Goal: Task Accomplishment & Management: Use online tool/utility

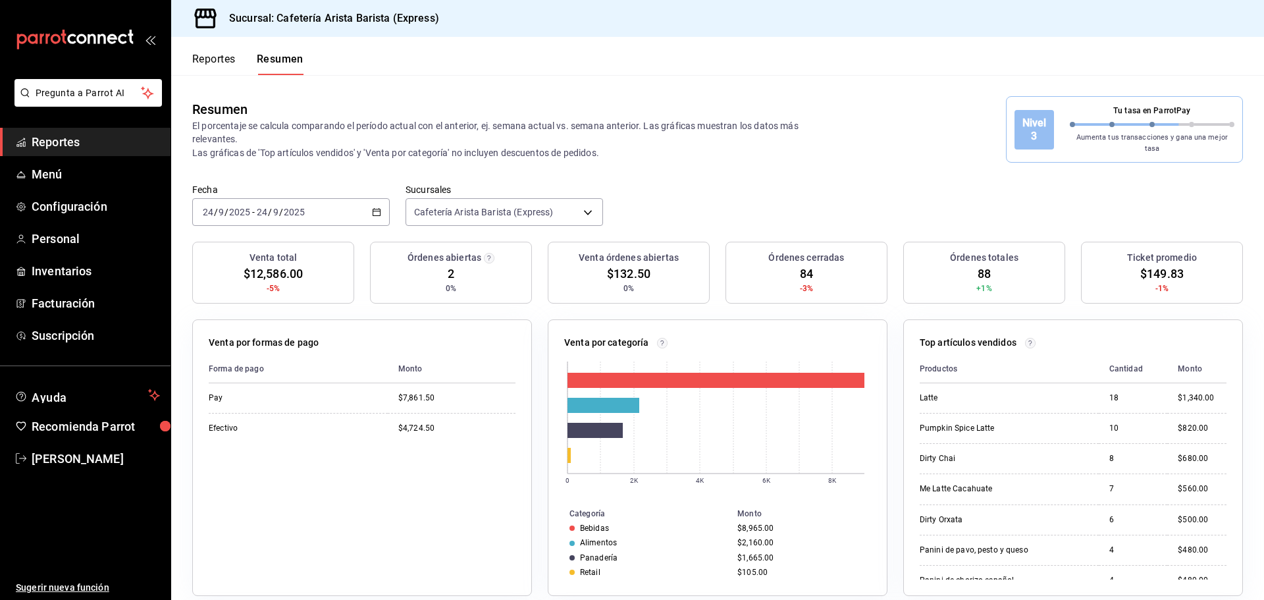
click at [211, 71] on button "Reportes" at bounding box center [213, 64] width 43 height 22
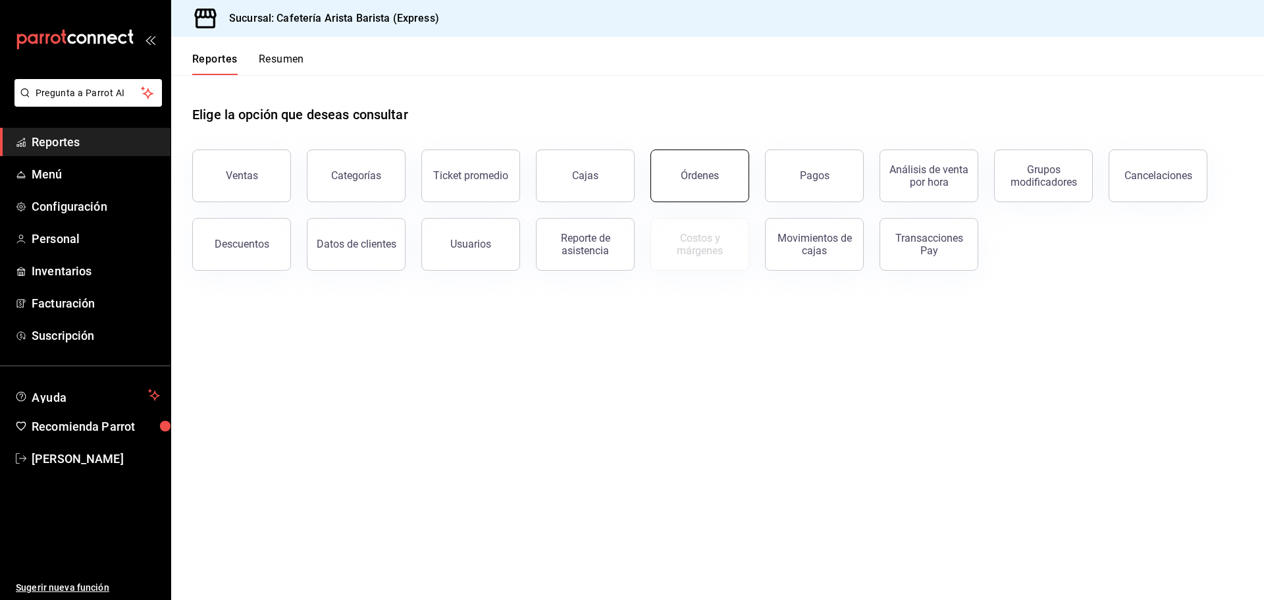
click at [688, 184] on button "Órdenes" at bounding box center [699, 175] width 99 height 53
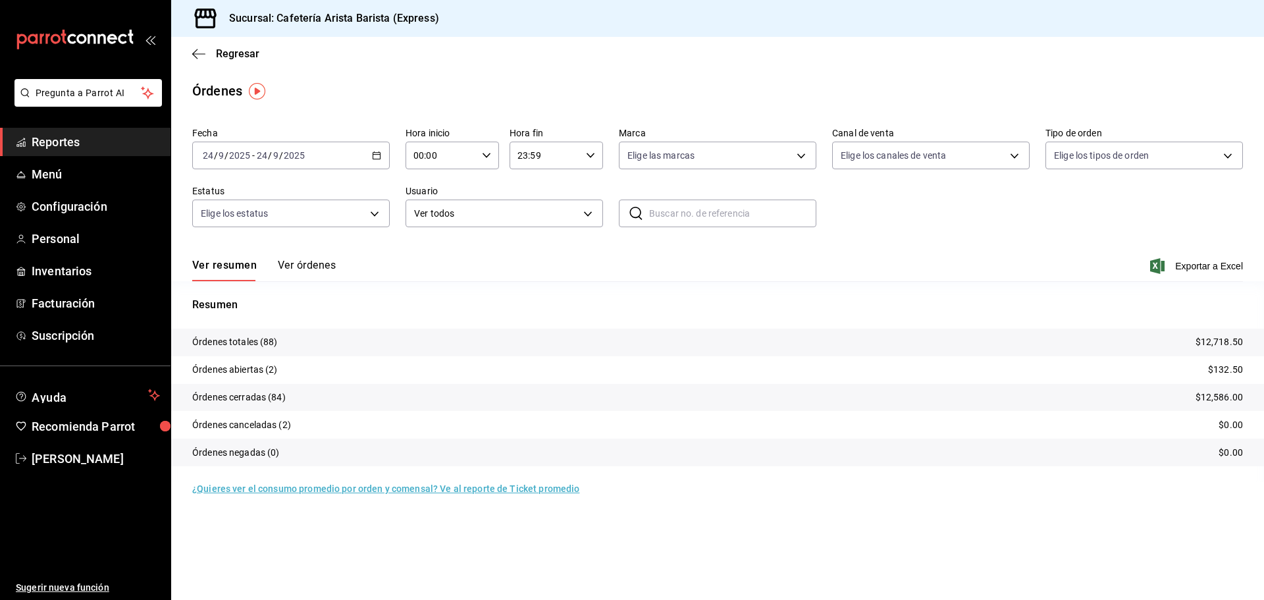
click at [310, 267] on button "Ver órdenes" at bounding box center [307, 270] width 58 height 22
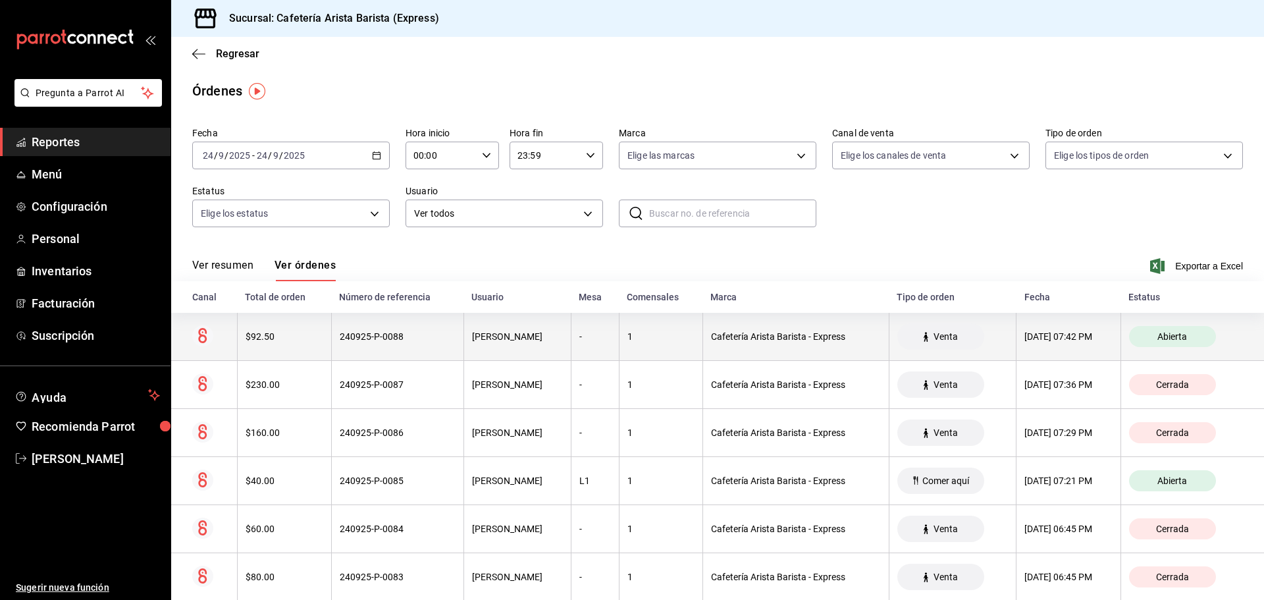
click at [284, 350] on th "$92.50" at bounding box center [284, 337] width 94 height 48
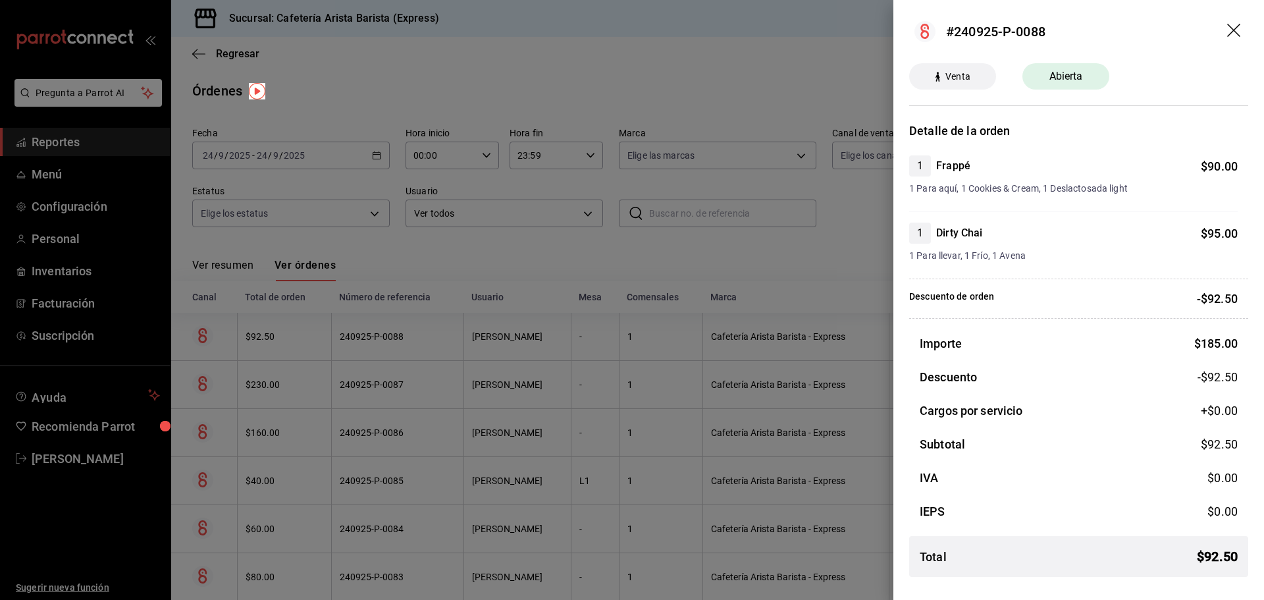
drag, startPoint x: 321, startPoint y: 334, endPoint x: 342, endPoint y: 334, distance: 21.7
click at [335, 334] on div at bounding box center [632, 300] width 1264 height 600
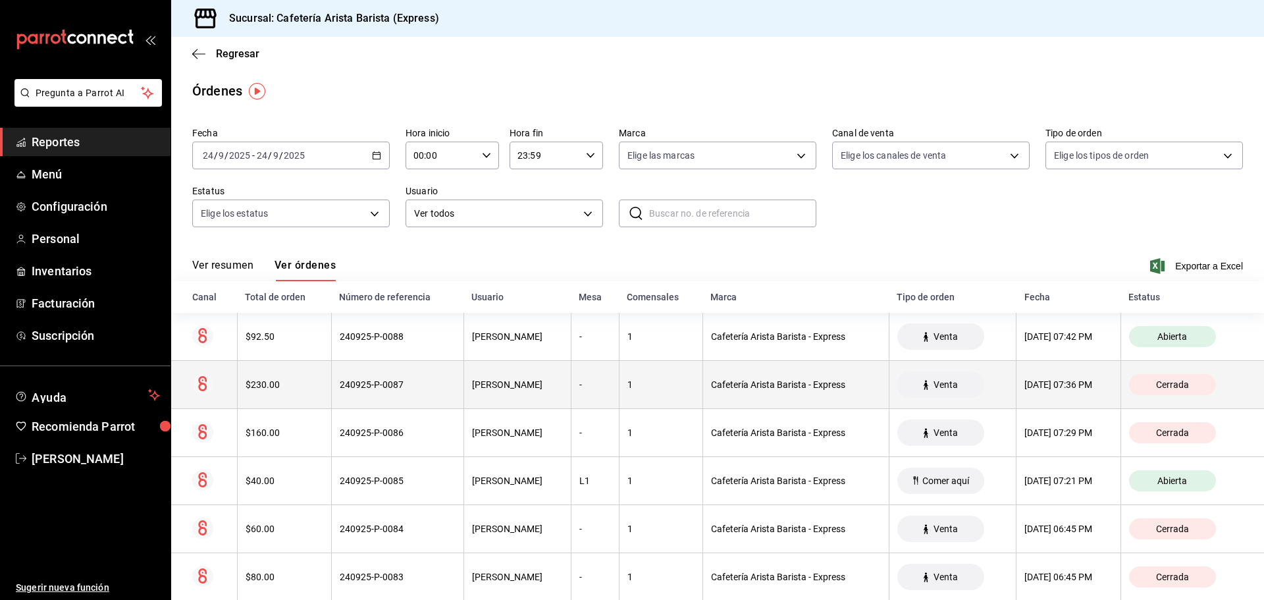
click at [303, 386] on div "$230.00" at bounding box center [284, 384] width 78 height 11
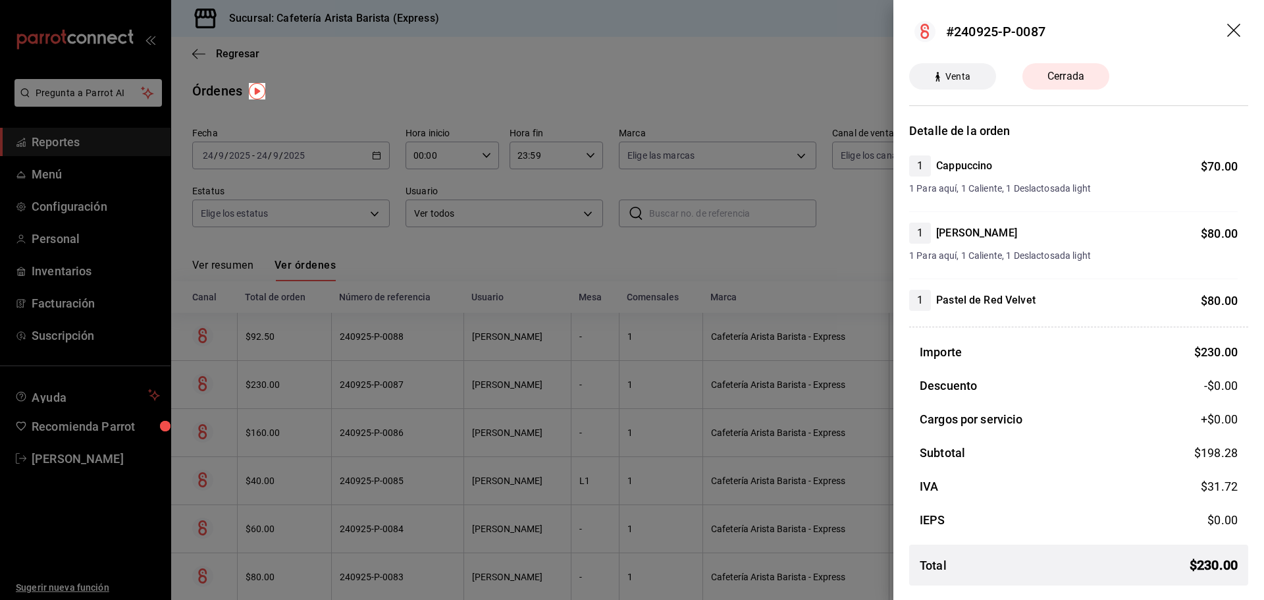
click at [671, 382] on div at bounding box center [632, 300] width 1264 height 600
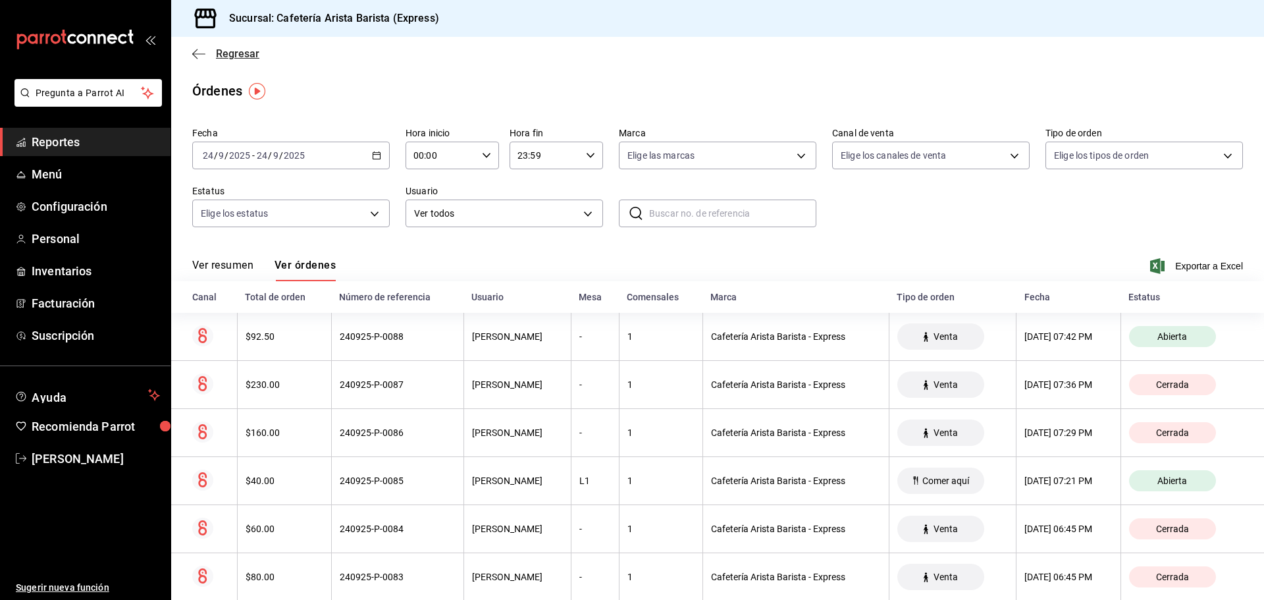
click at [230, 47] on span "Regresar" at bounding box center [237, 53] width 43 height 13
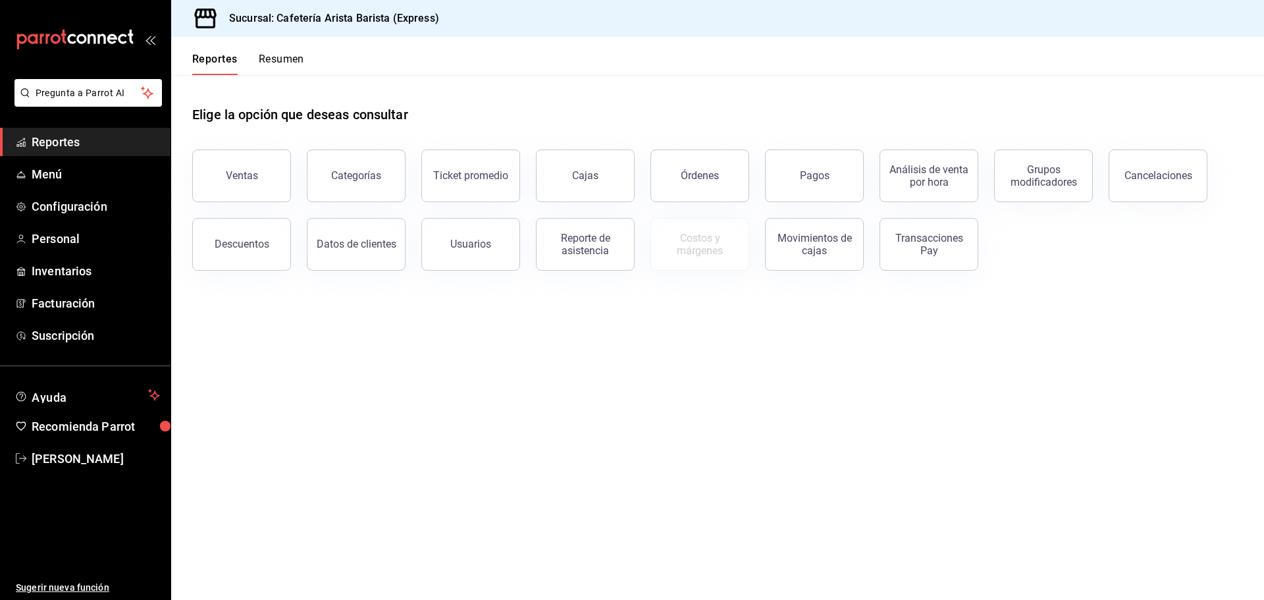
click at [297, 66] on button "Resumen" at bounding box center [281, 64] width 45 height 22
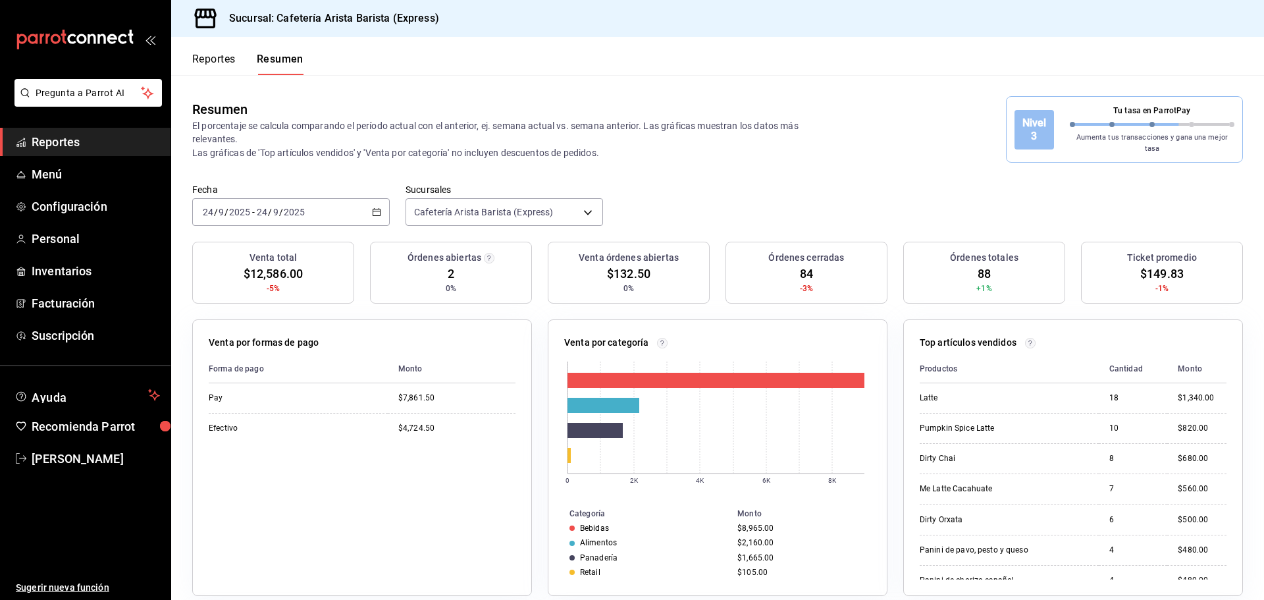
click at [235, 63] on button "Reportes" at bounding box center [213, 64] width 43 height 22
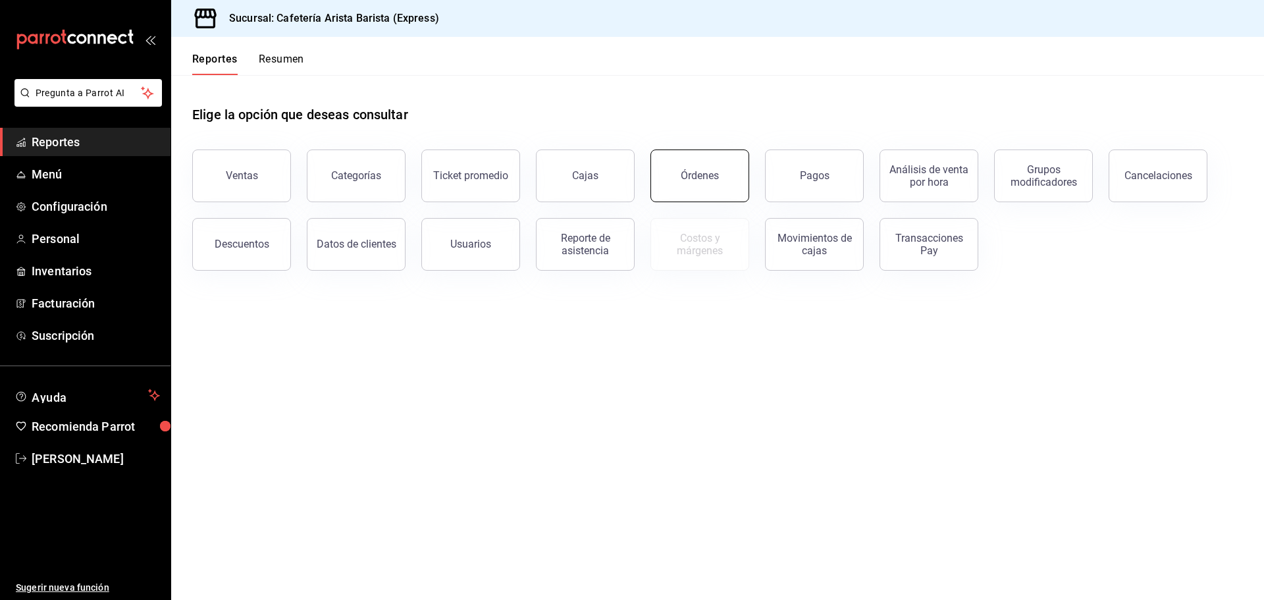
click at [690, 184] on button "Órdenes" at bounding box center [699, 175] width 99 height 53
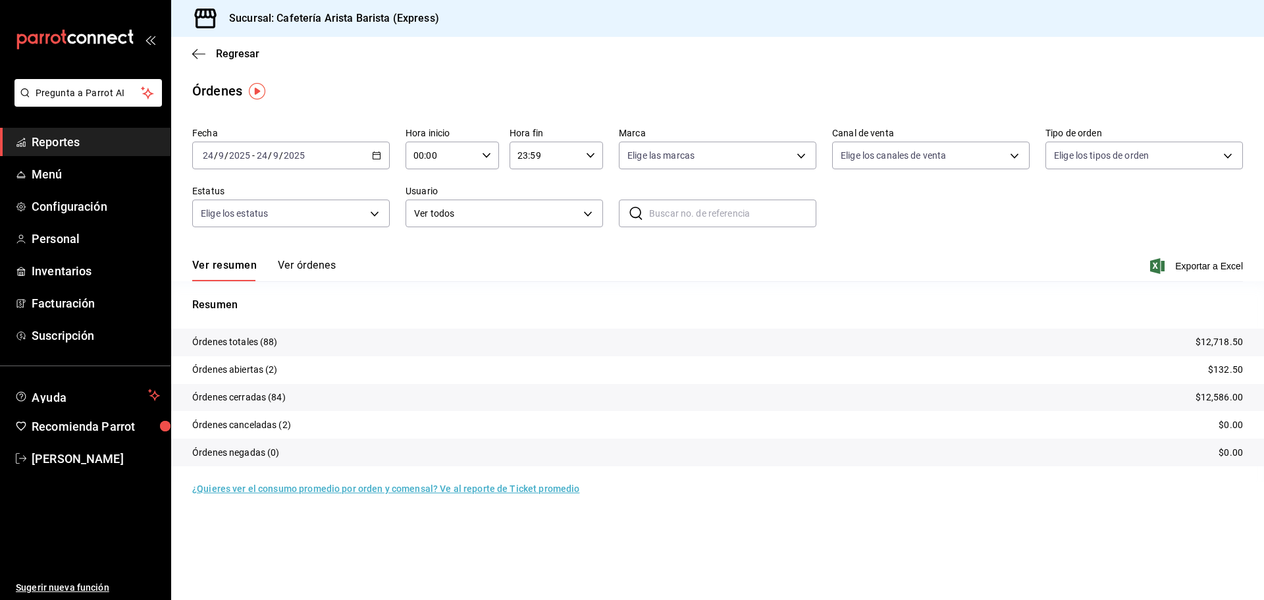
click at [314, 277] on button "Ver órdenes" at bounding box center [307, 270] width 58 height 22
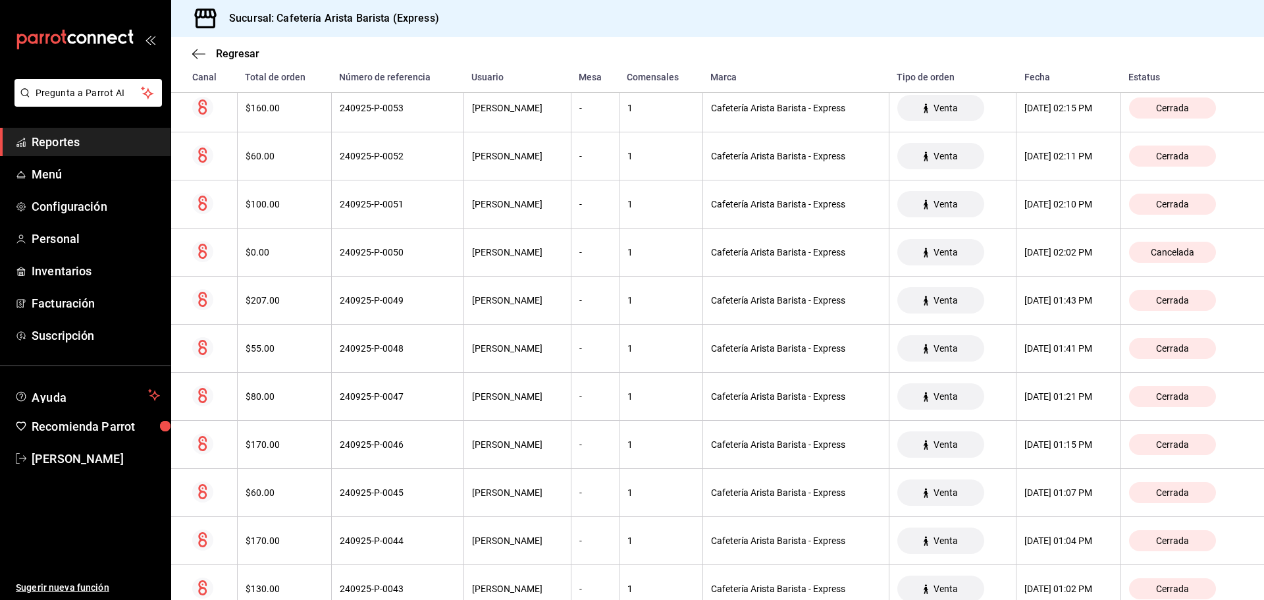
scroll to position [1886, 0]
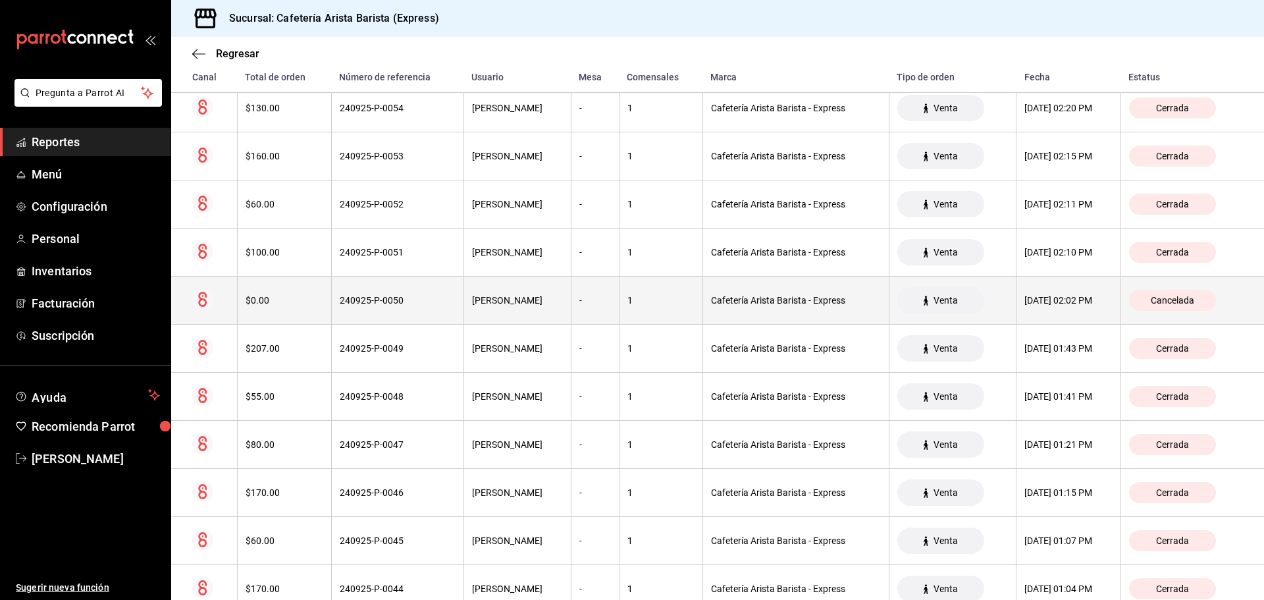
click at [336, 307] on th "240925-P-0050" at bounding box center [397, 300] width 132 height 48
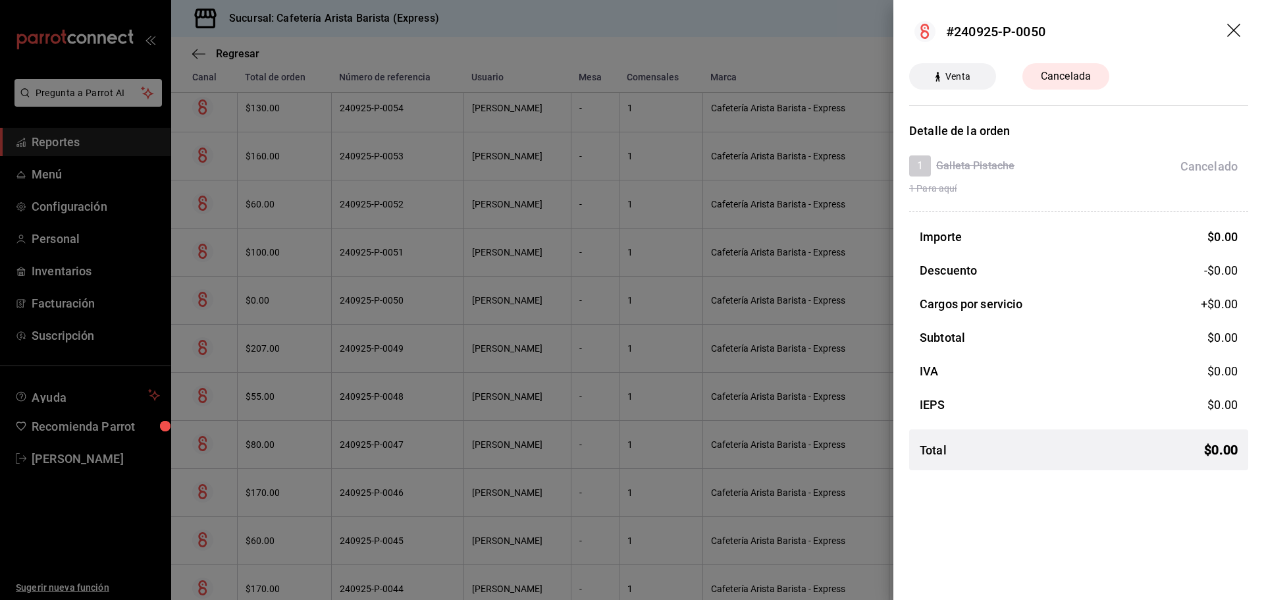
click at [332, 340] on div at bounding box center [632, 300] width 1264 height 600
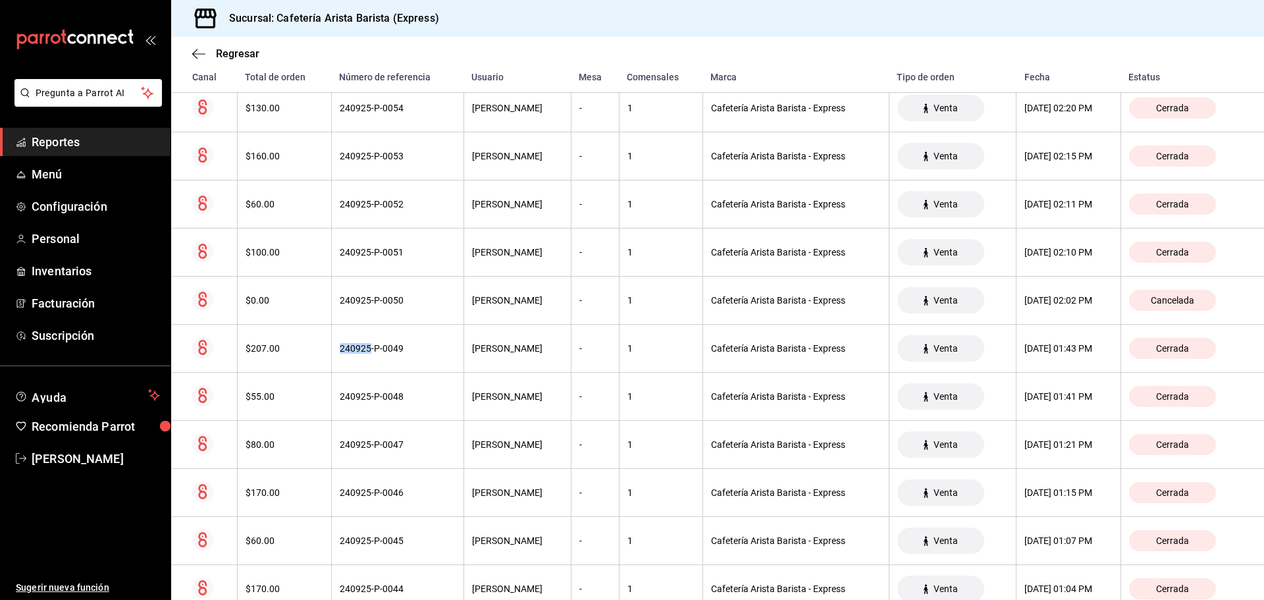
click at [332, 340] on th "240925-P-0049" at bounding box center [397, 348] width 132 height 48
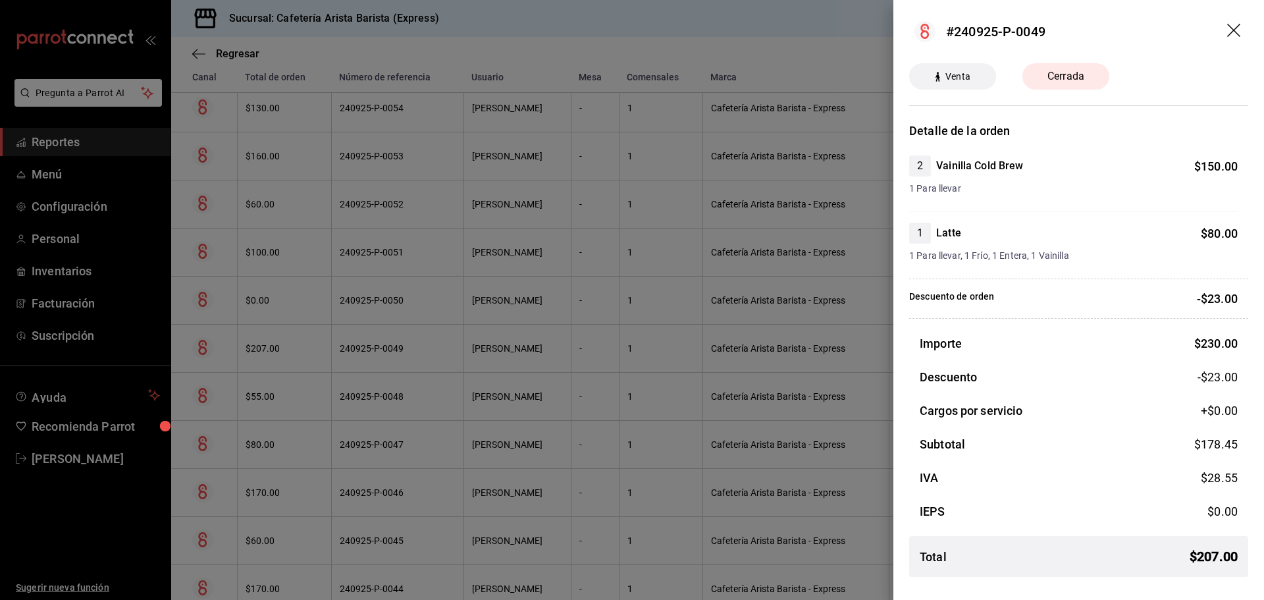
click at [332, 340] on div at bounding box center [632, 300] width 1264 height 600
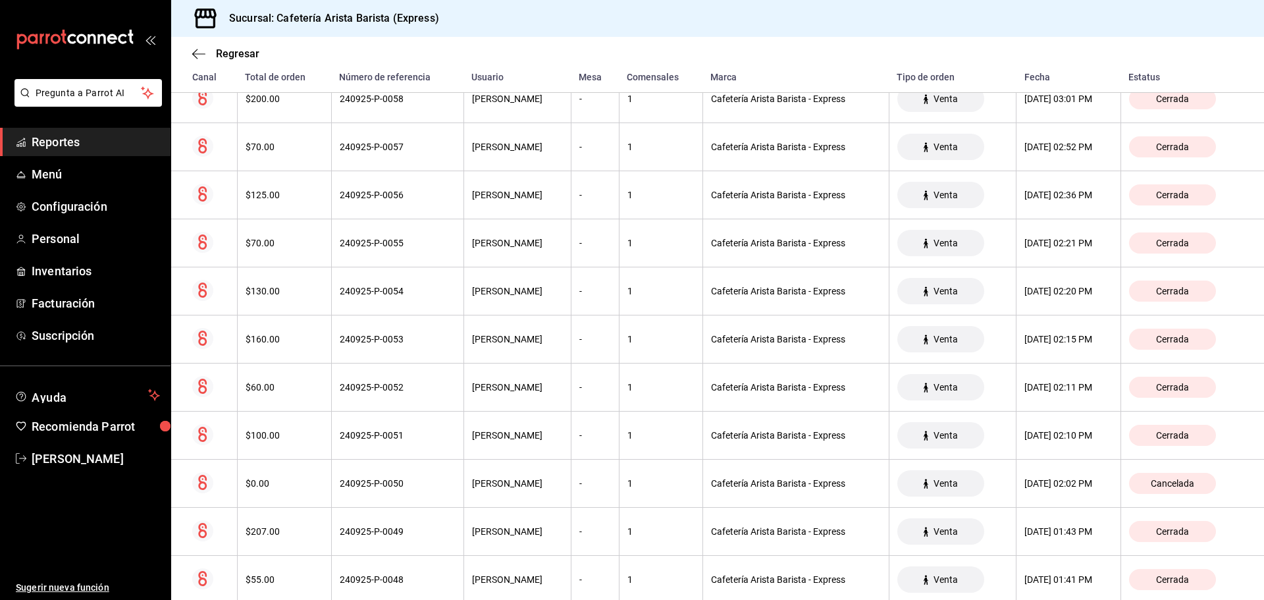
scroll to position [1623, 0]
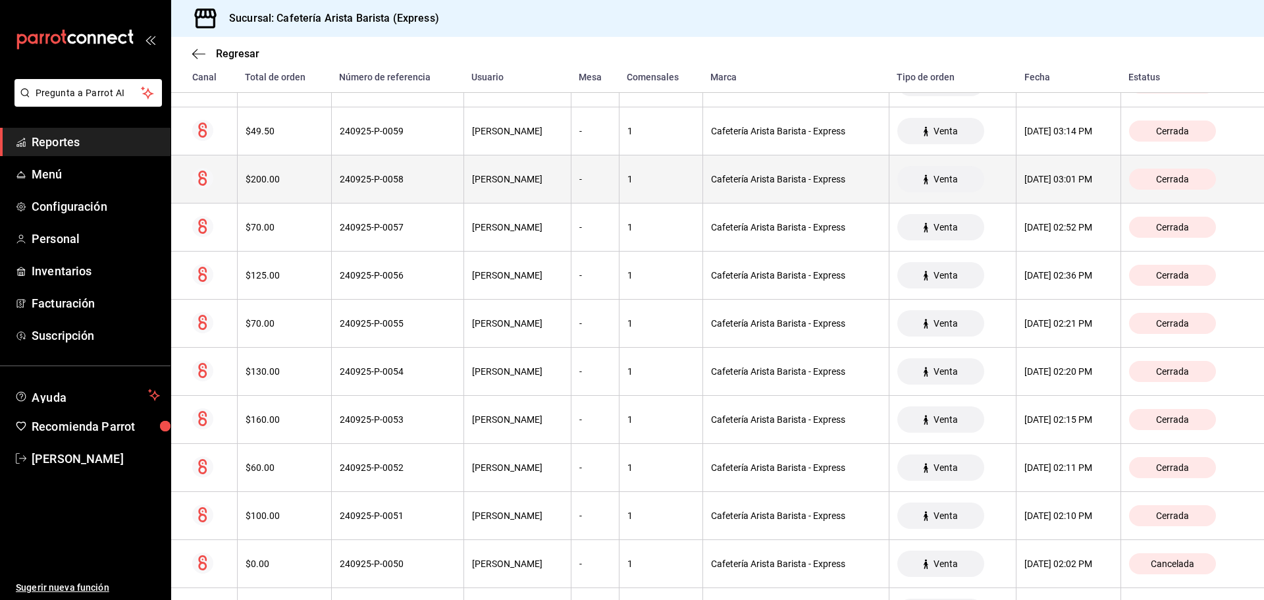
click at [331, 188] on th "240925-P-0058" at bounding box center [397, 179] width 132 height 48
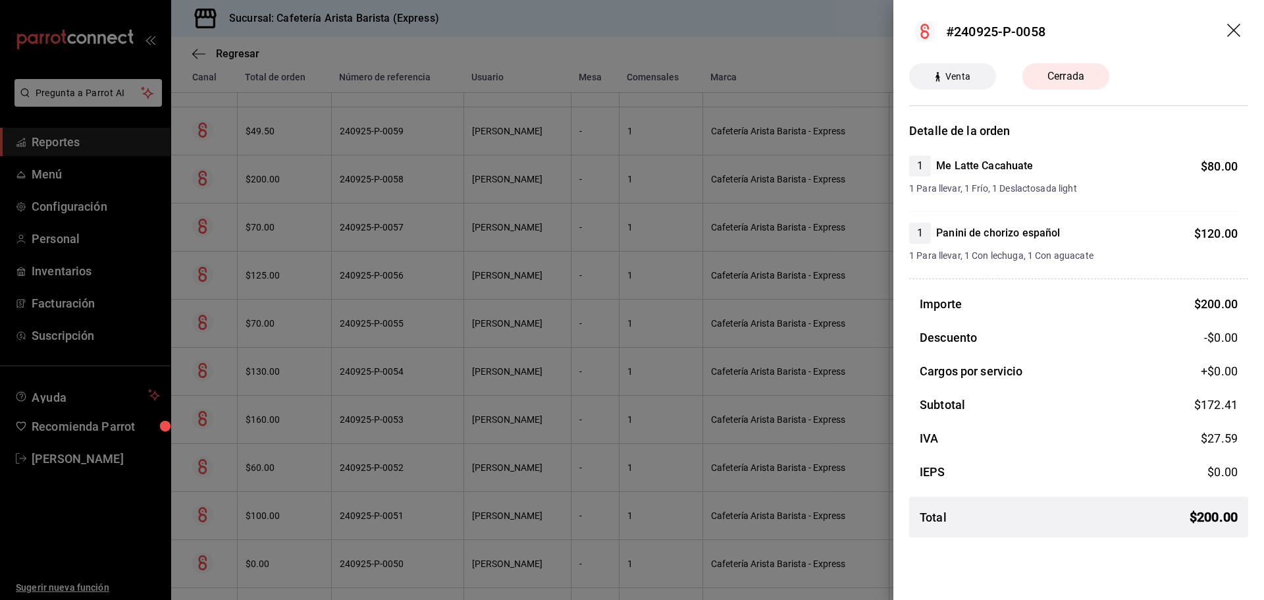
click at [330, 188] on div at bounding box center [632, 300] width 1264 height 600
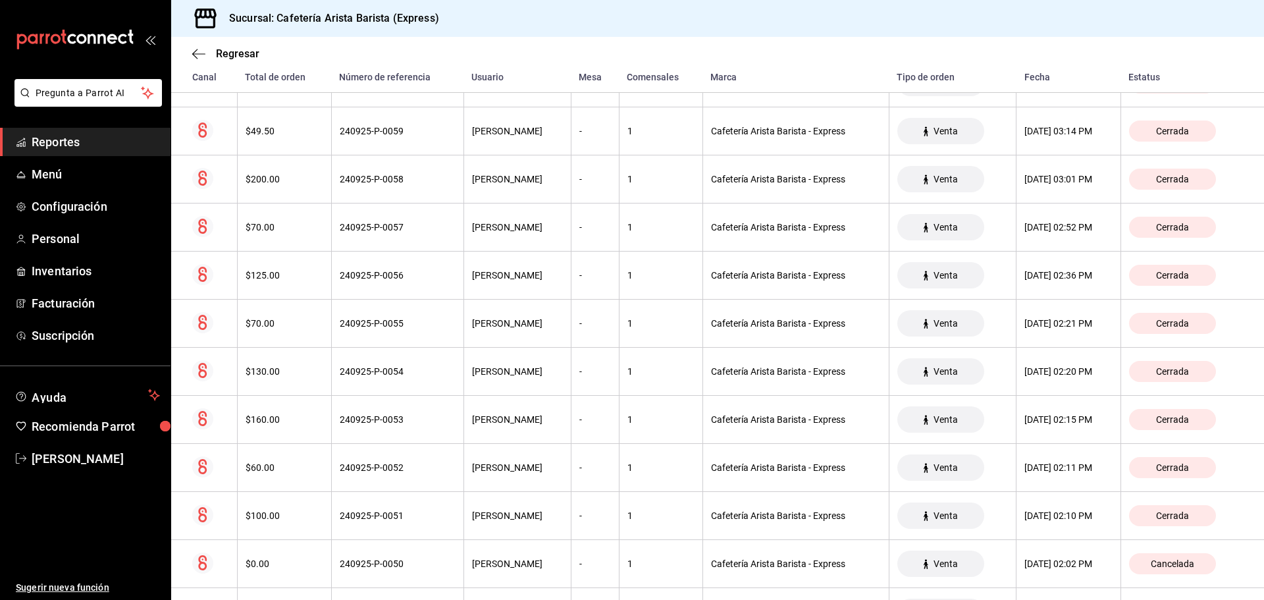
click at [331, 189] on th "240925-P-0058" at bounding box center [397, 179] width 132 height 48
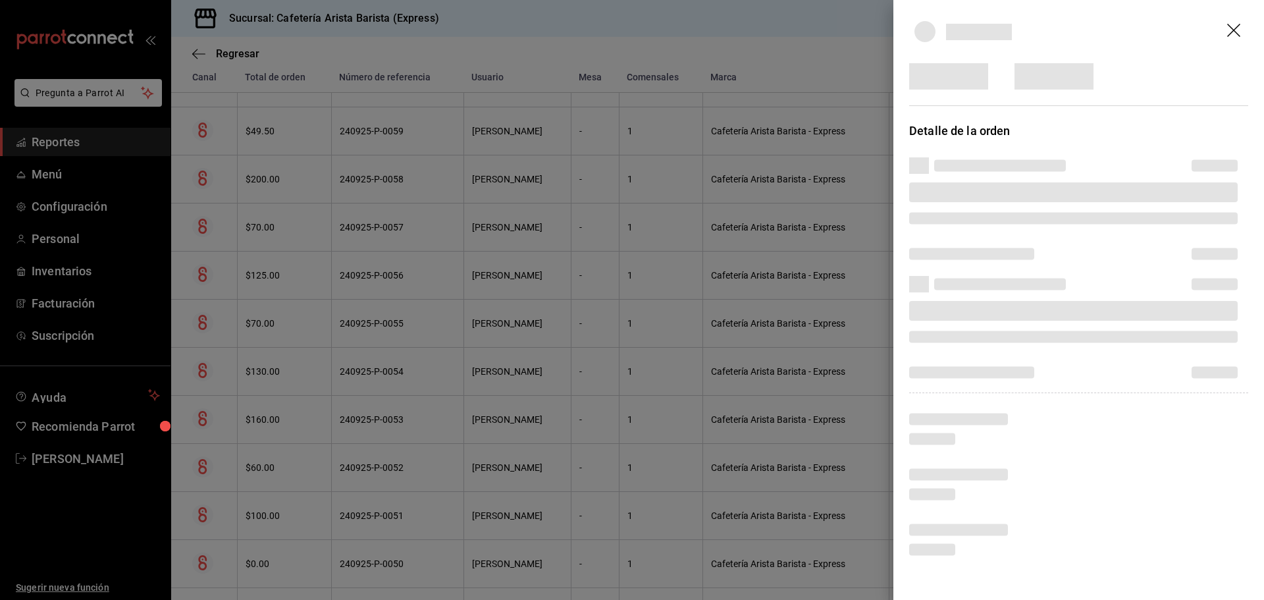
click at [330, 189] on div at bounding box center [632, 300] width 1264 height 600
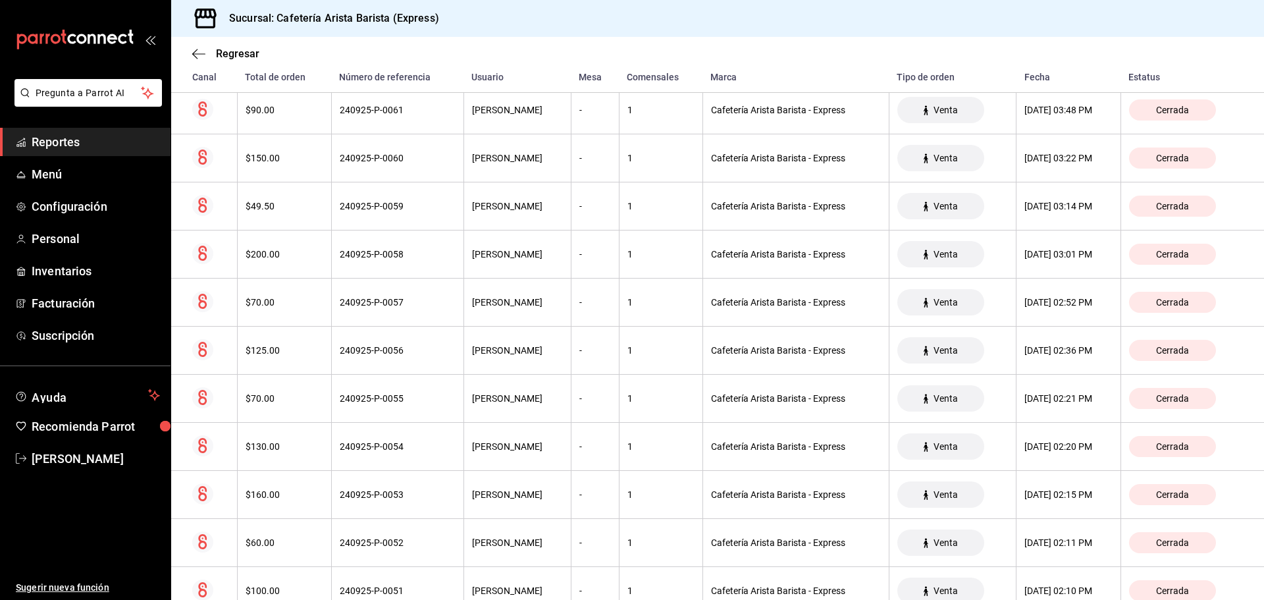
scroll to position [1491, 0]
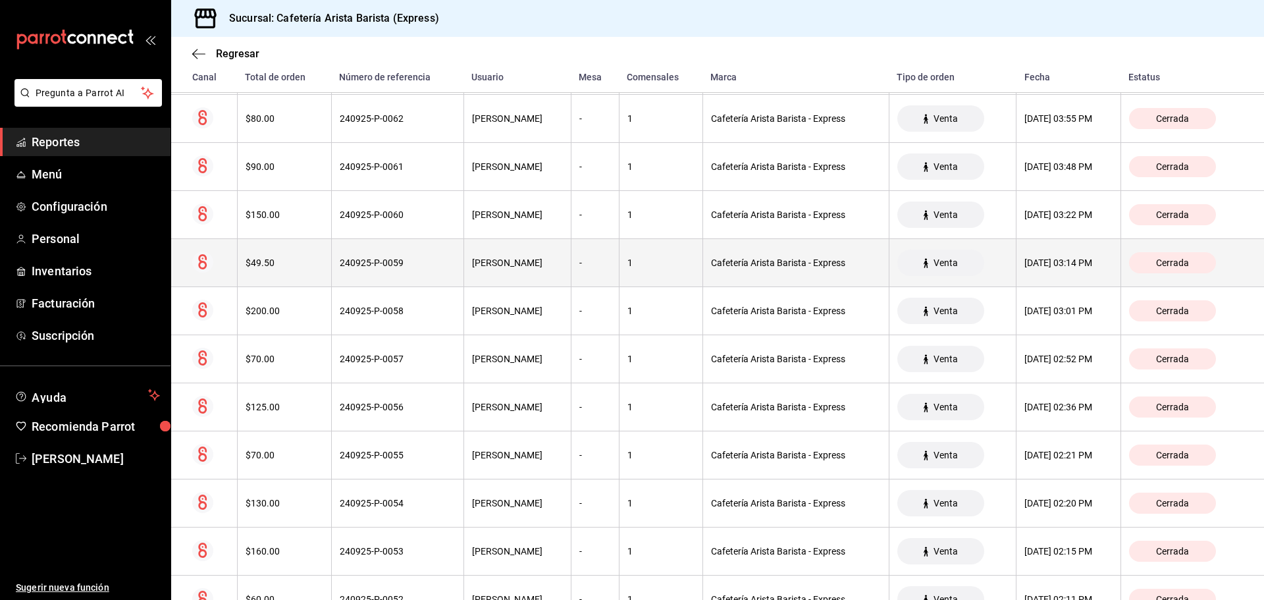
click at [340, 268] on div "240925-P-0059" at bounding box center [398, 262] width 116 height 11
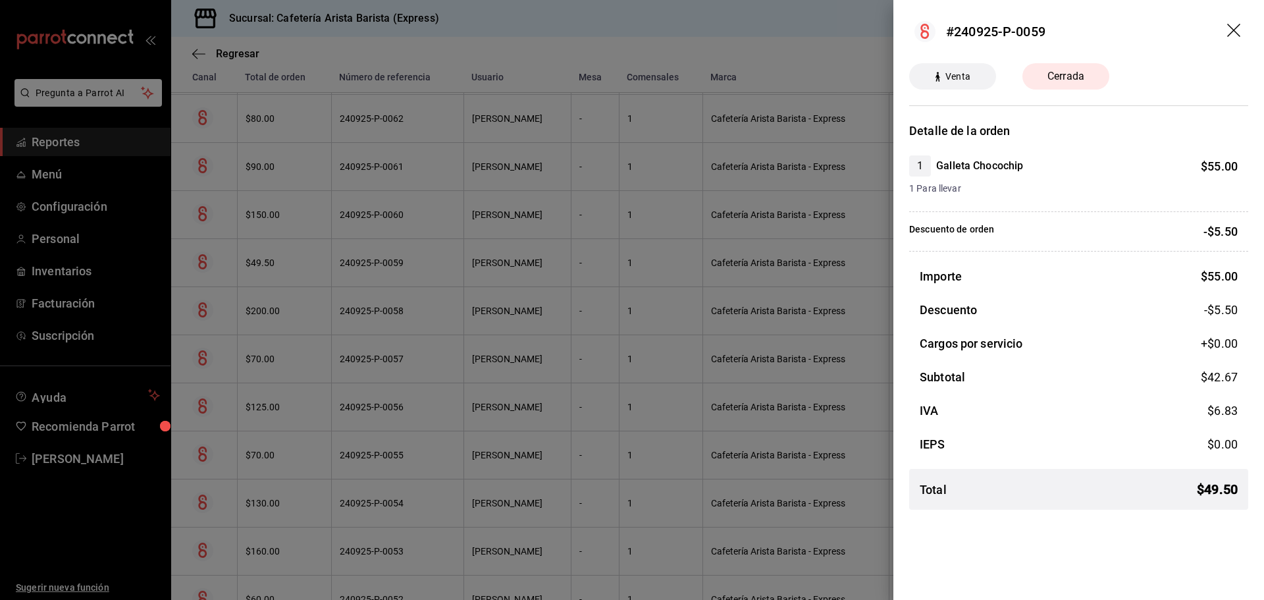
click at [340, 269] on div at bounding box center [632, 300] width 1264 height 600
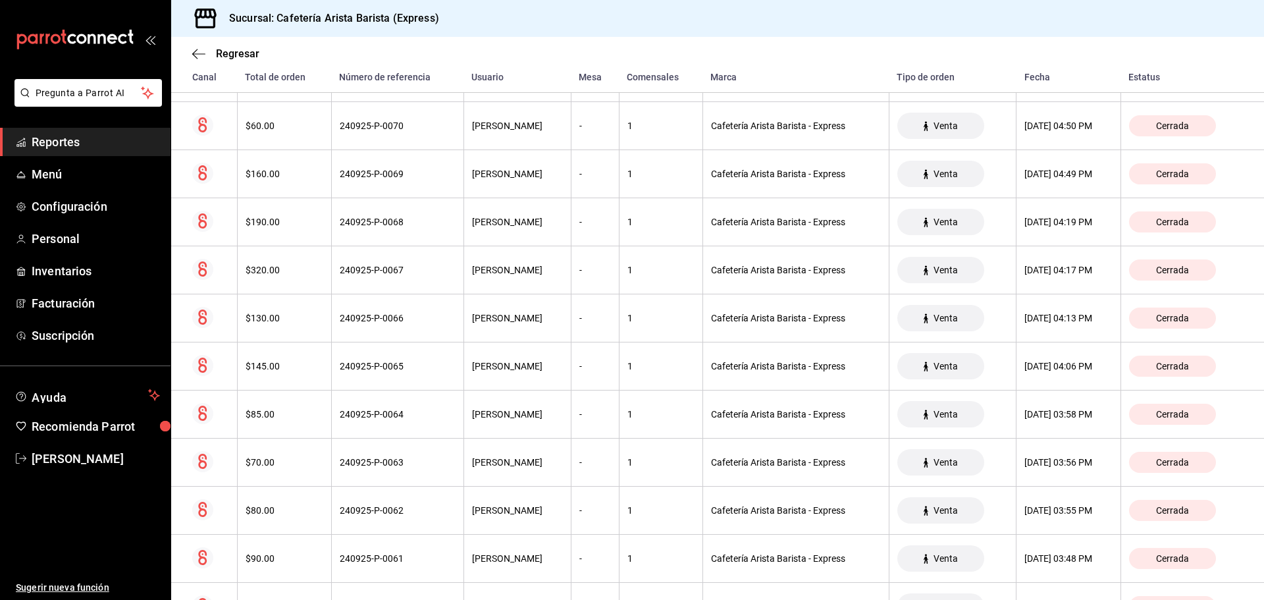
scroll to position [1096, 0]
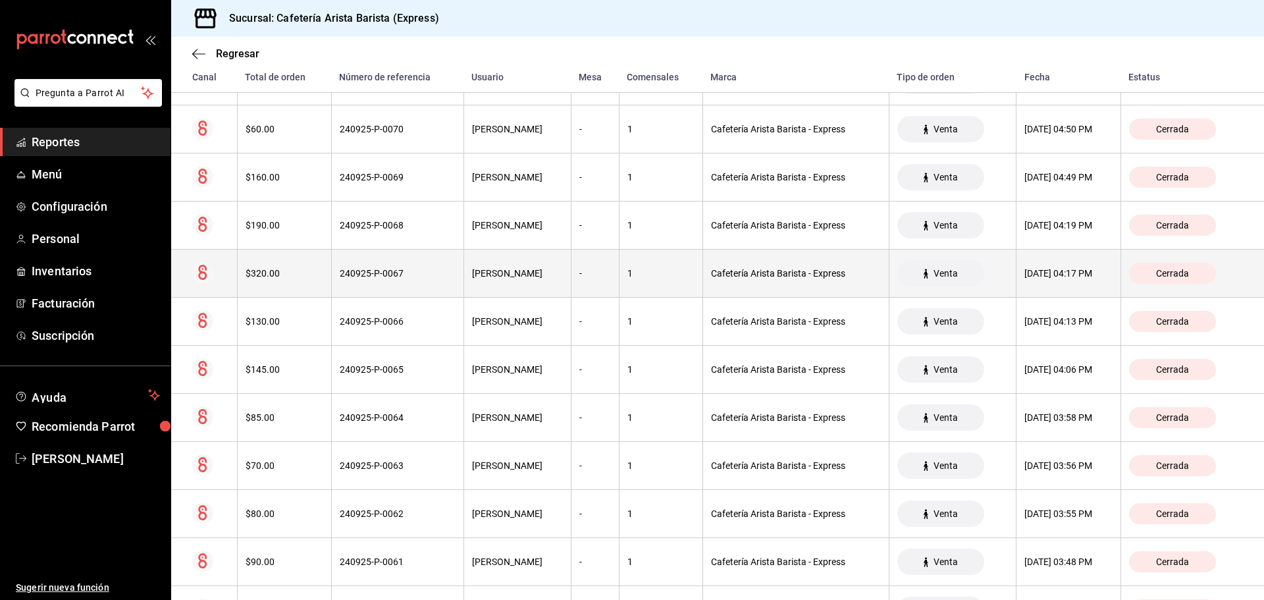
click at [342, 269] on div "240925-P-0067" at bounding box center [398, 273] width 116 height 11
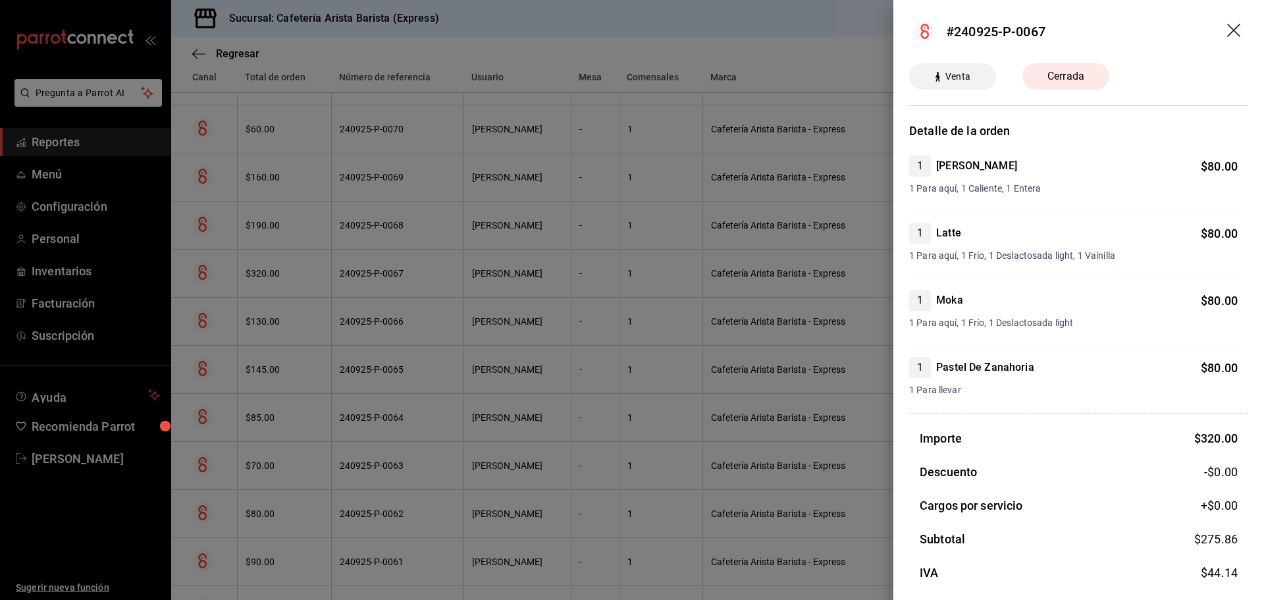
click at [342, 269] on div at bounding box center [632, 300] width 1264 height 600
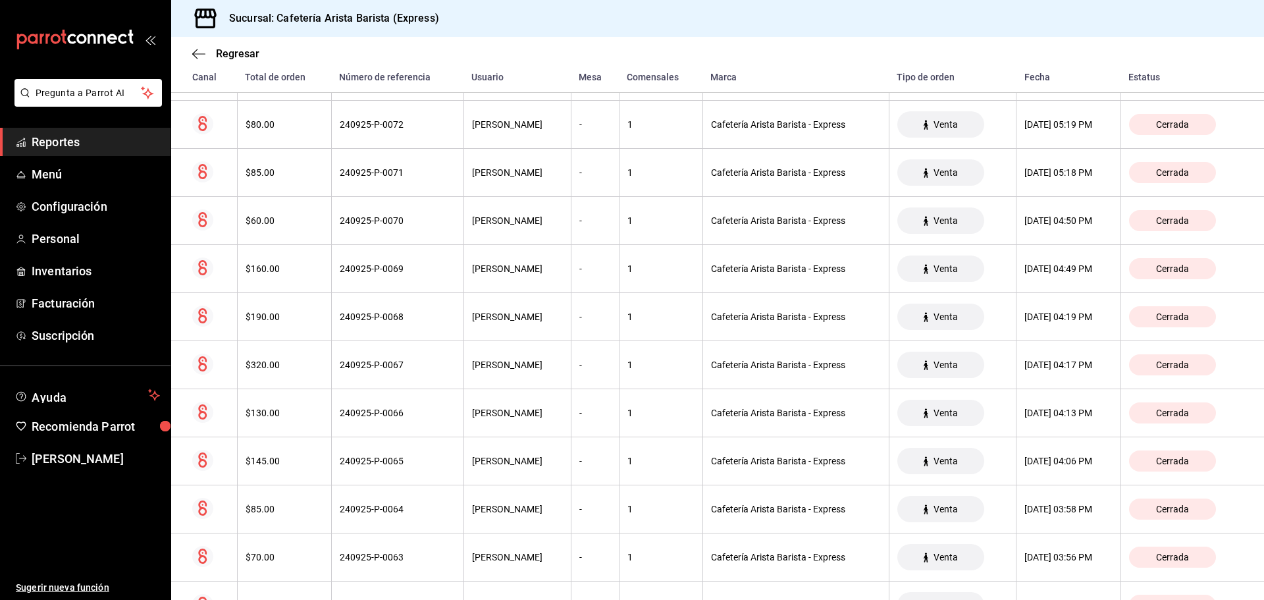
scroll to position [965, 0]
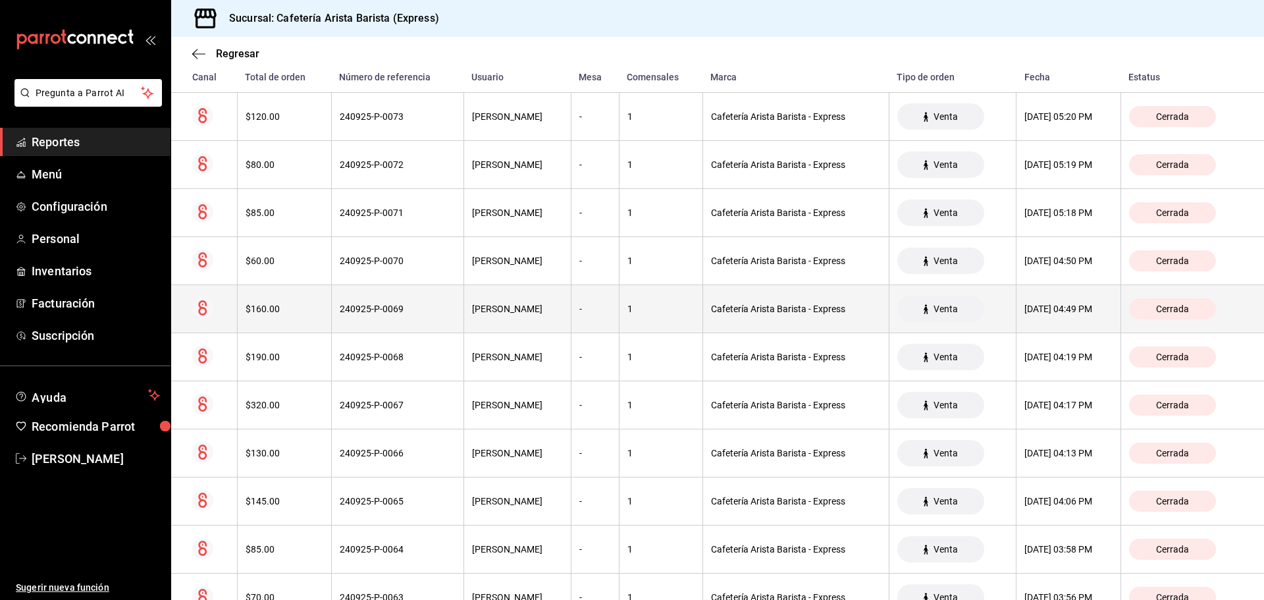
drag, startPoint x: 342, startPoint y: 269, endPoint x: 310, endPoint y: 286, distance: 35.9
click at [310, 286] on th "$160.00" at bounding box center [284, 309] width 94 height 48
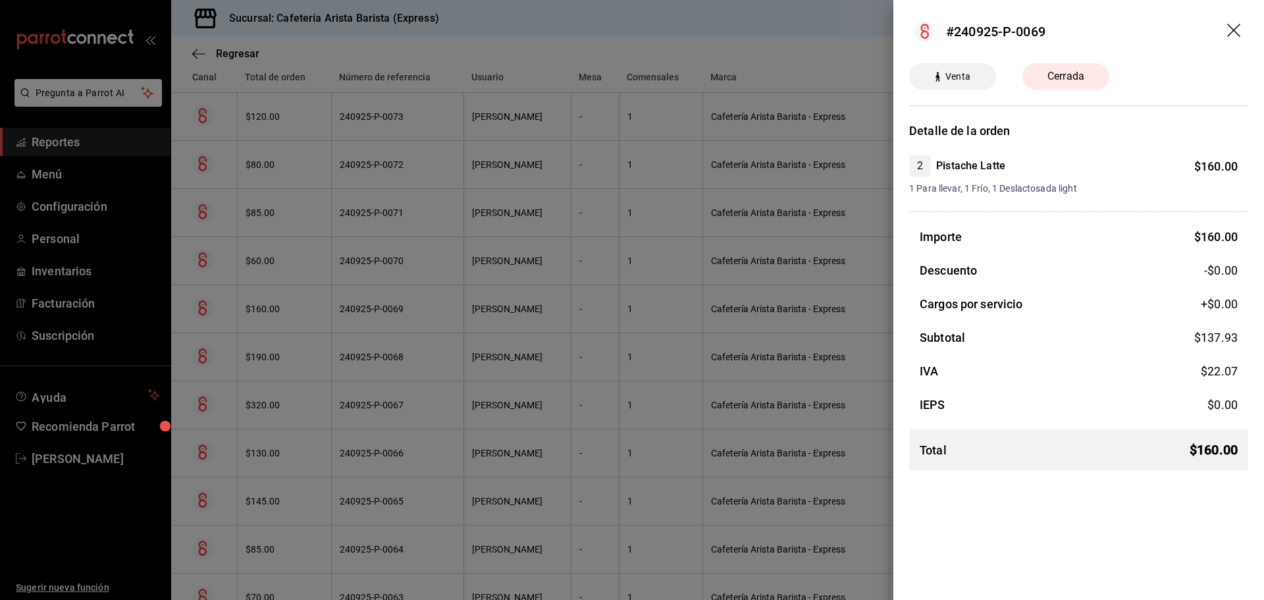
click at [320, 285] on div at bounding box center [632, 300] width 1264 height 600
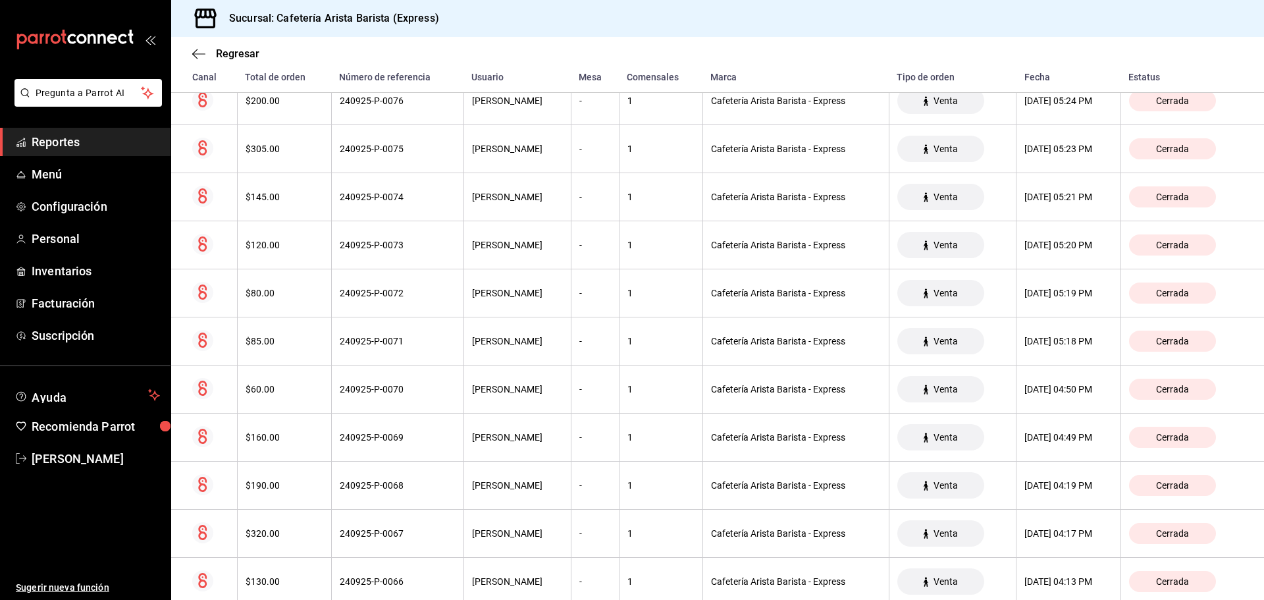
scroll to position [833, 0]
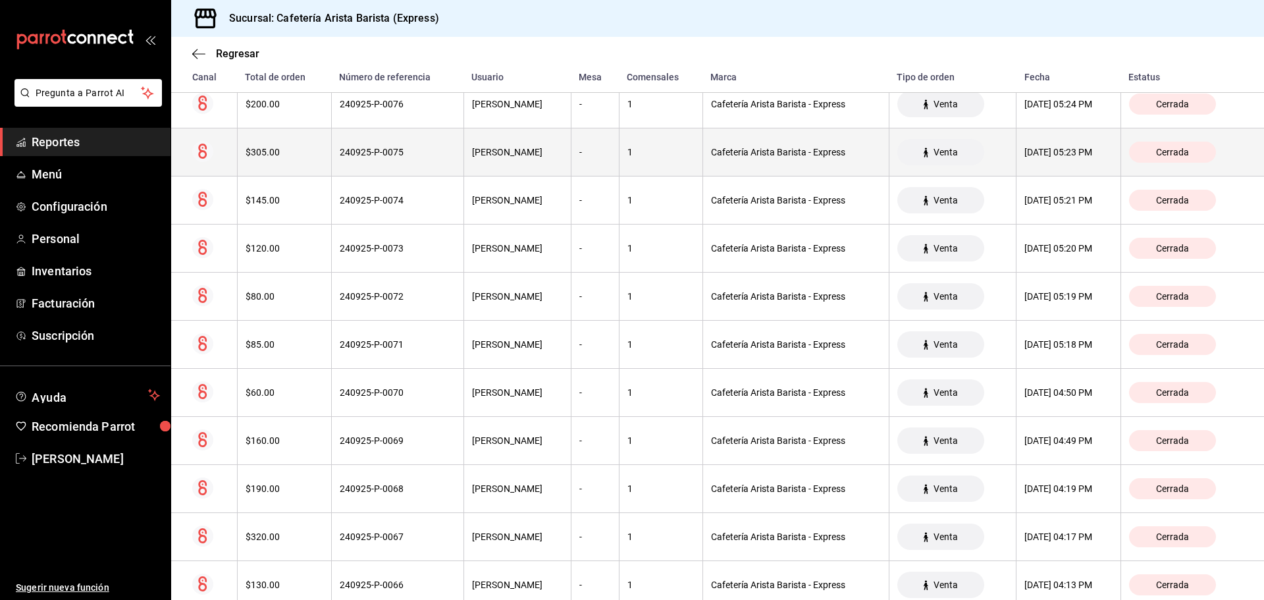
click at [309, 161] on th "$305.00" at bounding box center [284, 152] width 94 height 48
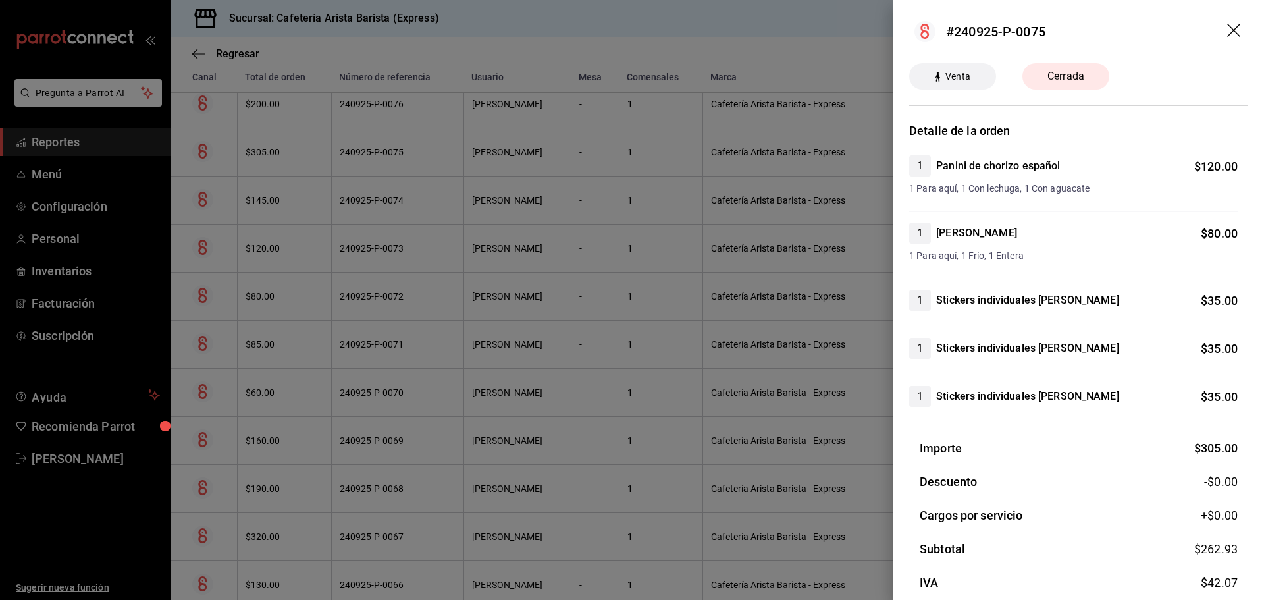
click at [309, 161] on div at bounding box center [632, 300] width 1264 height 600
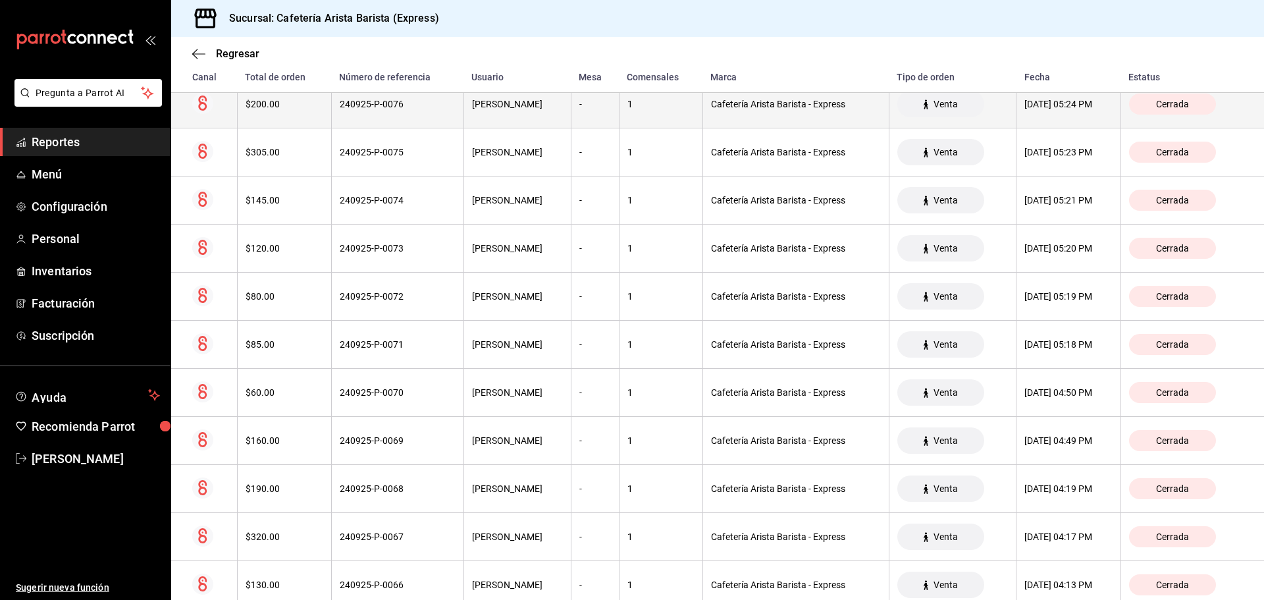
click at [331, 126] on th "240925-P-0076" at bounding box center [397, 104] width 132 height 48
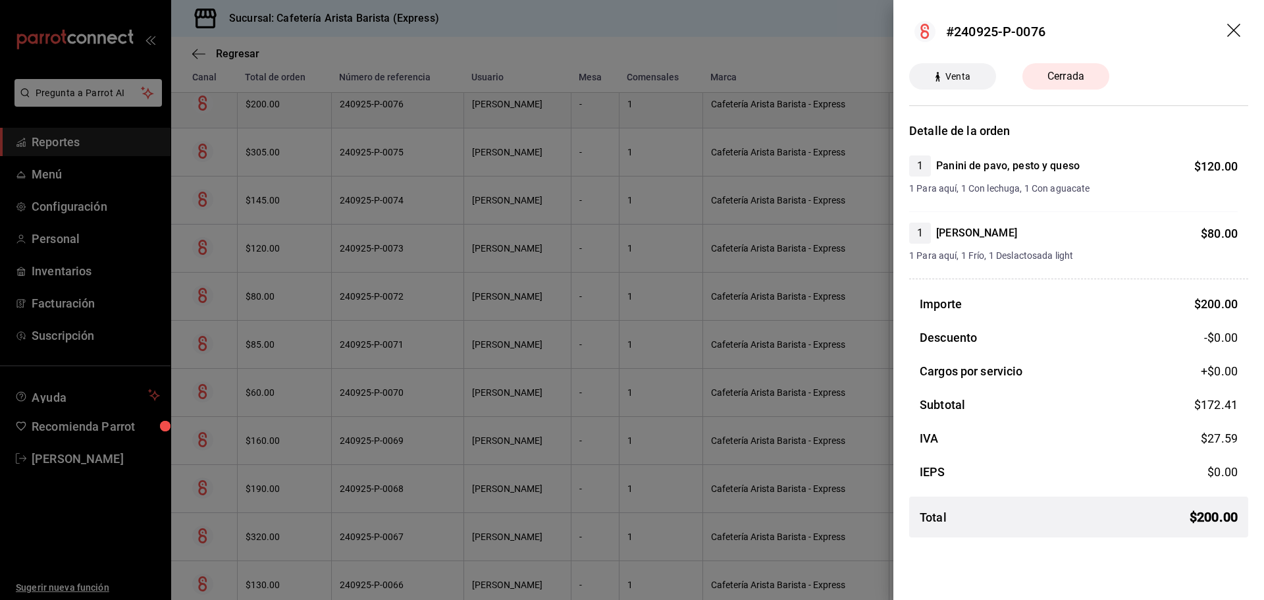
click at [315, 126] on div at bounding box center [632, 300] width 1264 height 600
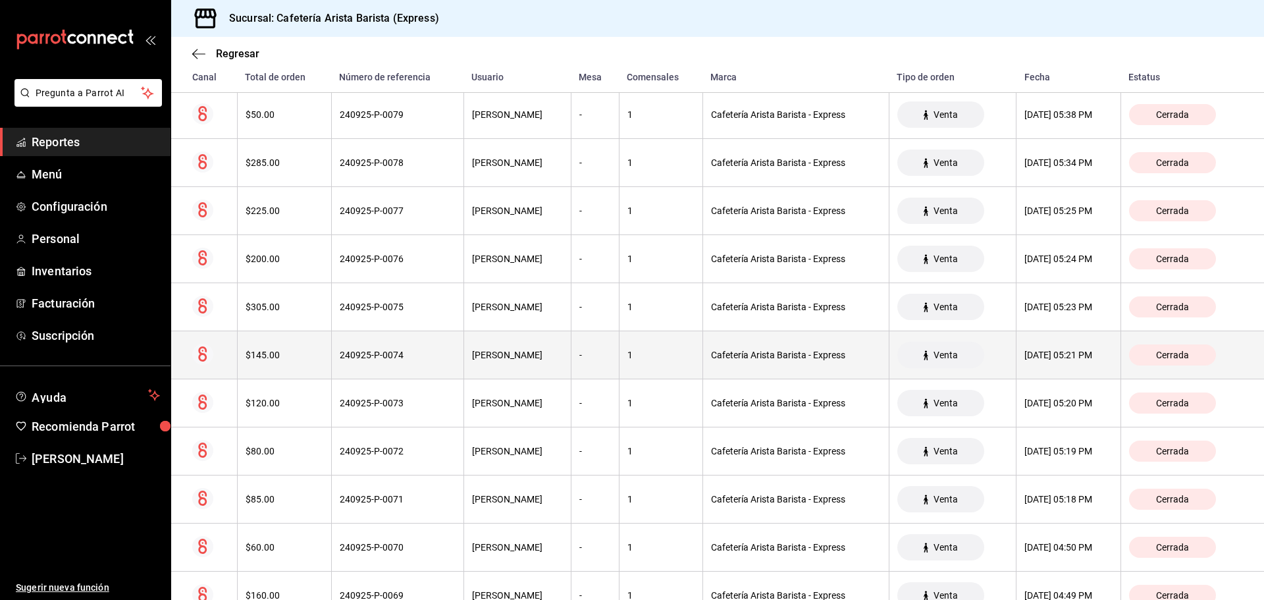
scroll to position [636, 0]
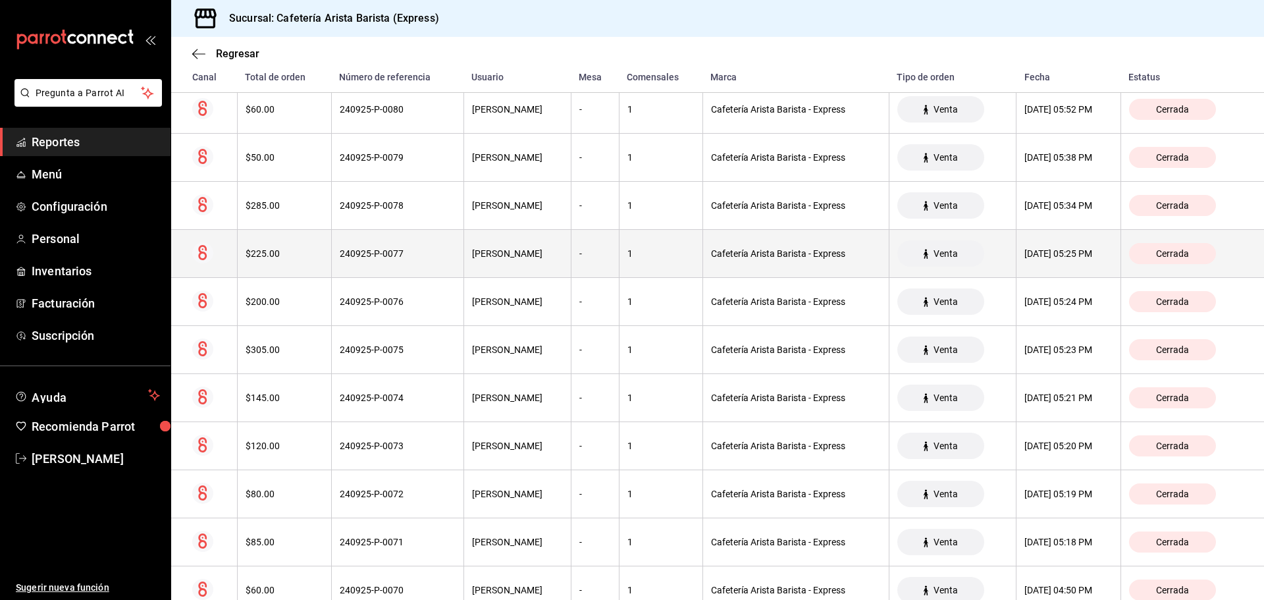
click at [340, 249] on div "240925-P-0077" at bounding box center [398, 253] width 116 height 11
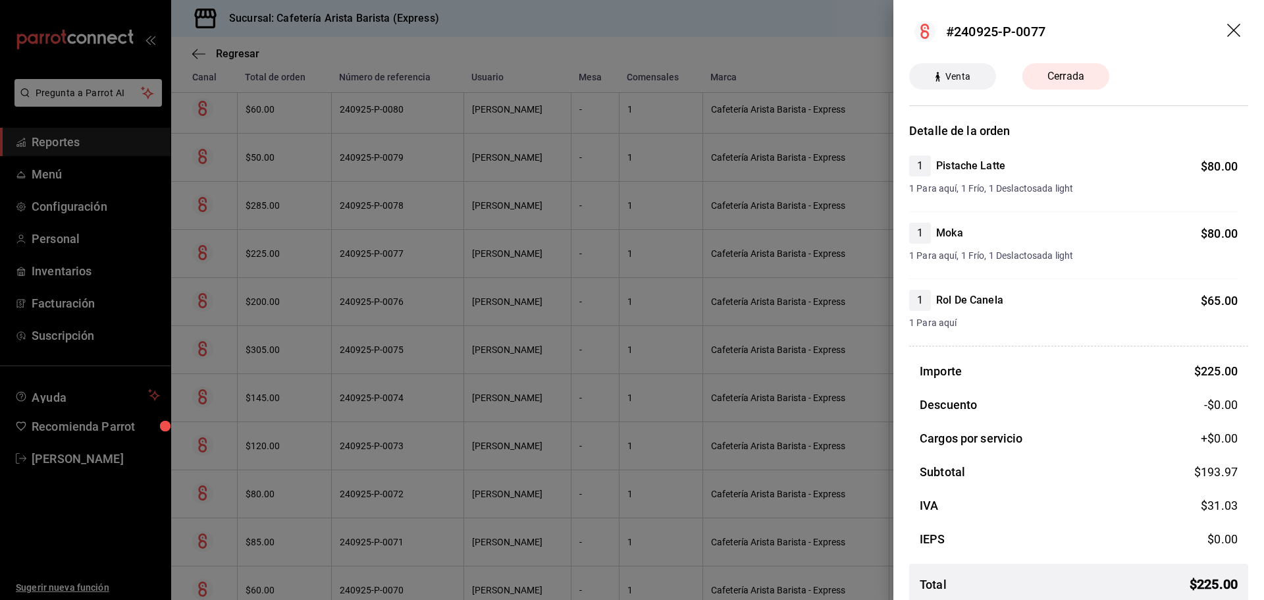
click at [339, 249] on div at bounding box center [632, 300] width 1264 height 600
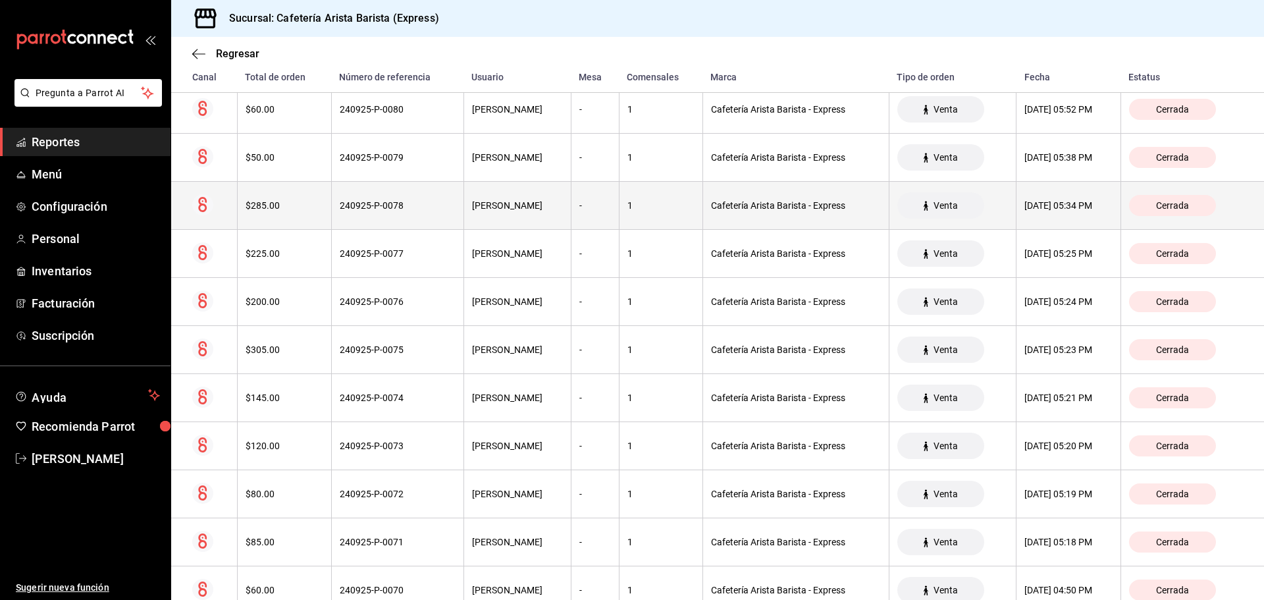
click at [348, 211] on div "240925-P-0078" at bounding box center [398, 205] width 116 height 11
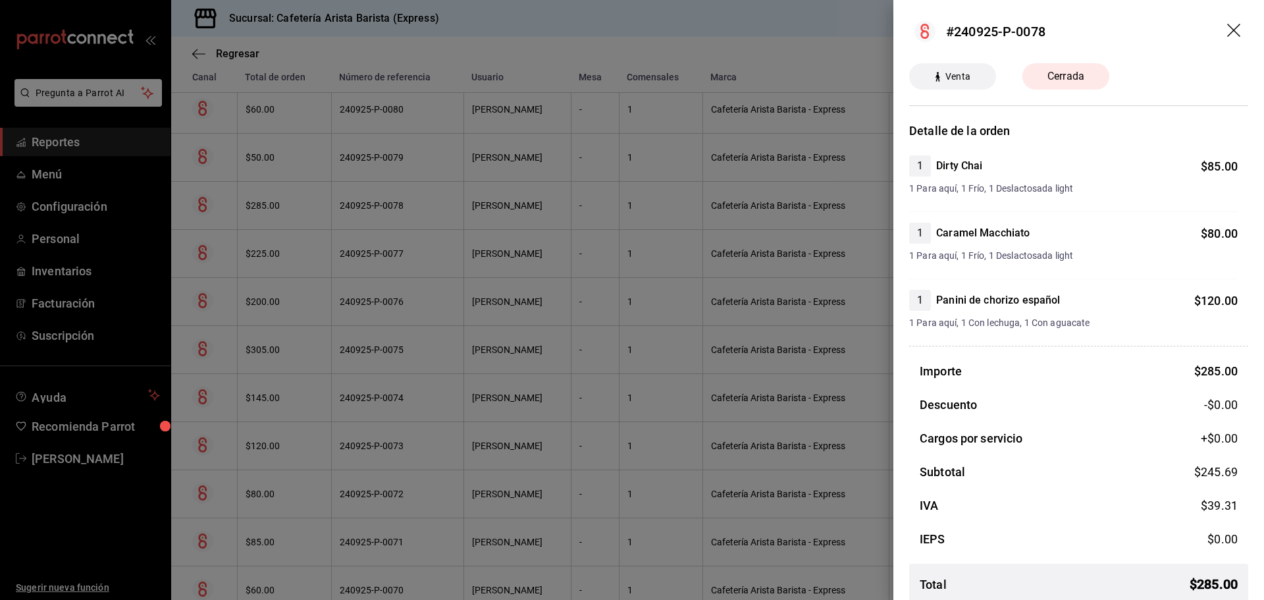
click at [348, 211] on div at bounding box center [632, 300] width 1264 height 600
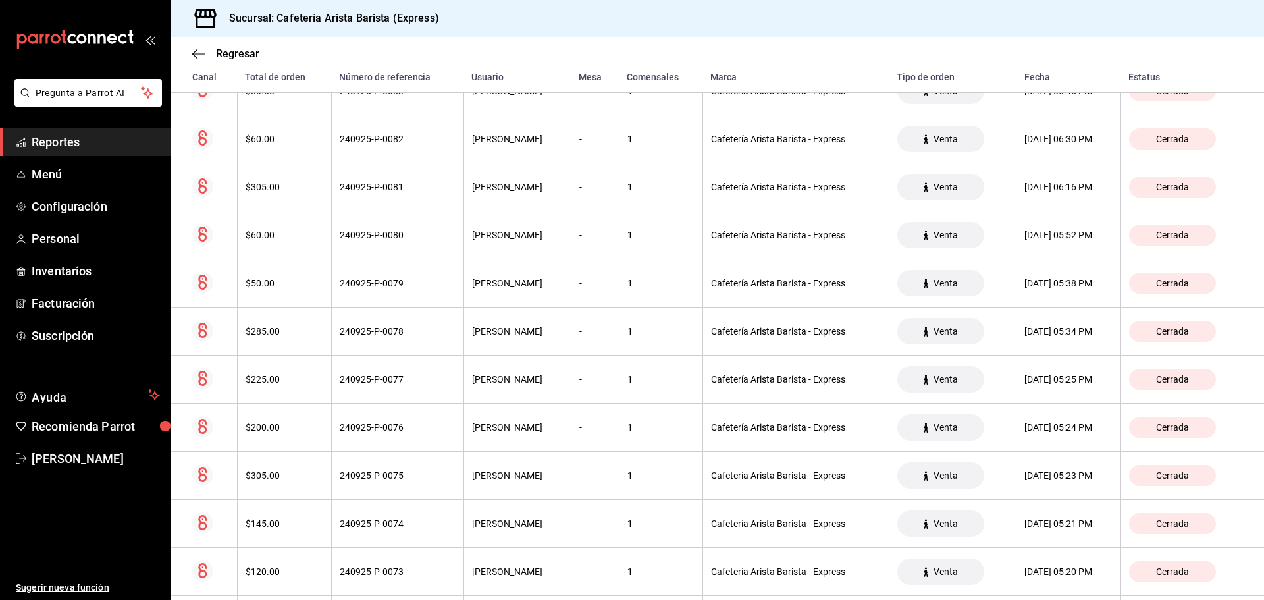
scroll to position [504, 0]
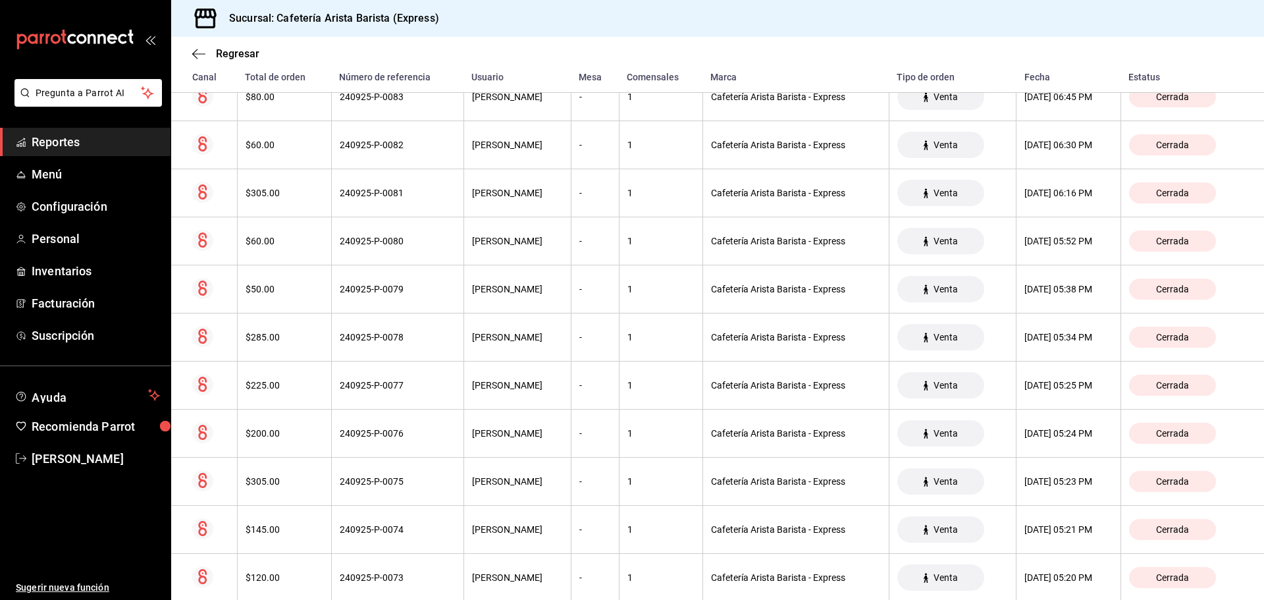
click at [348, 211] on th "240925-P-0081" at bounding box center [397, 193] width 132 height 48
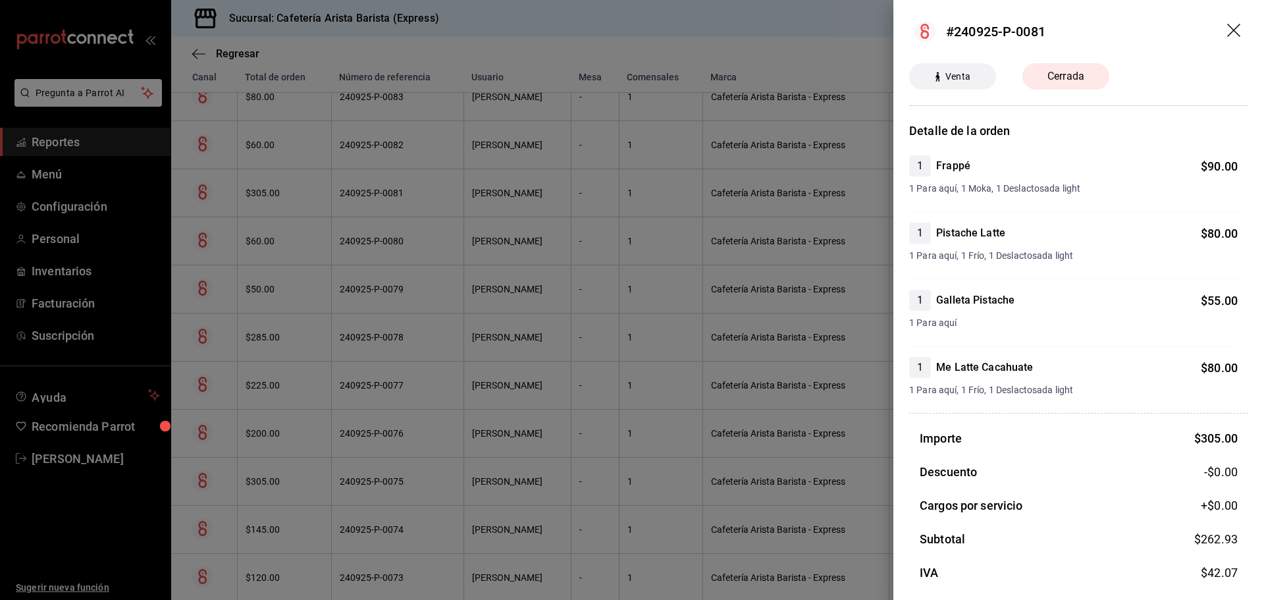
click at [348, 211] on div at bounding box center [632, 300] width 1264 height 600
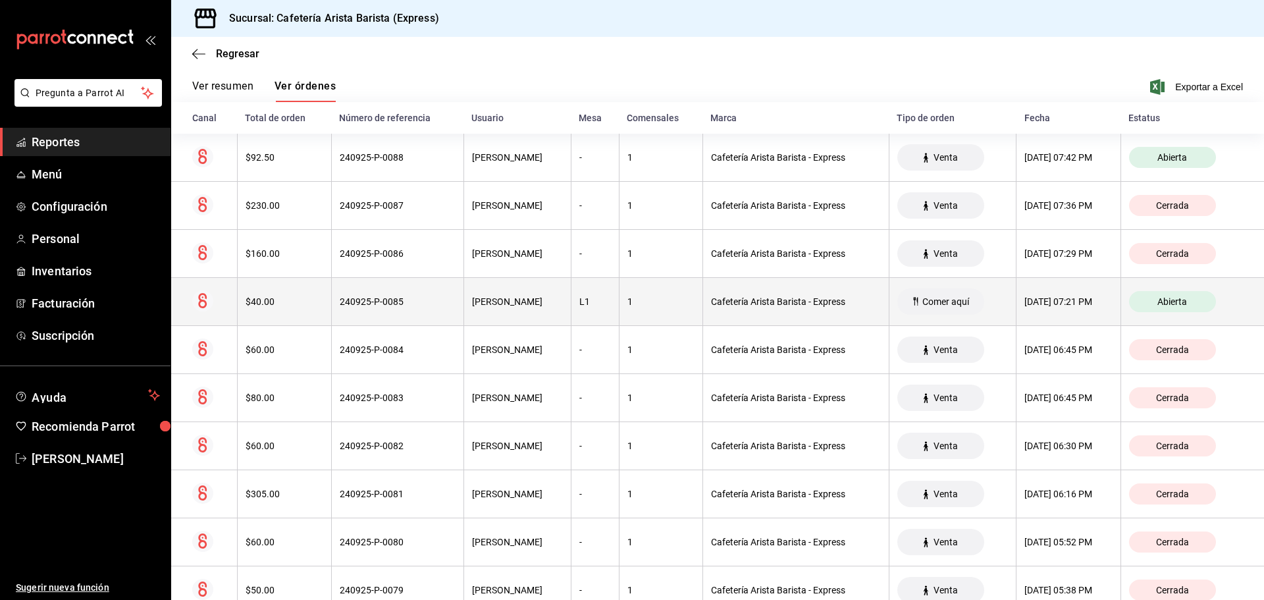
scroll to position [175, 0]
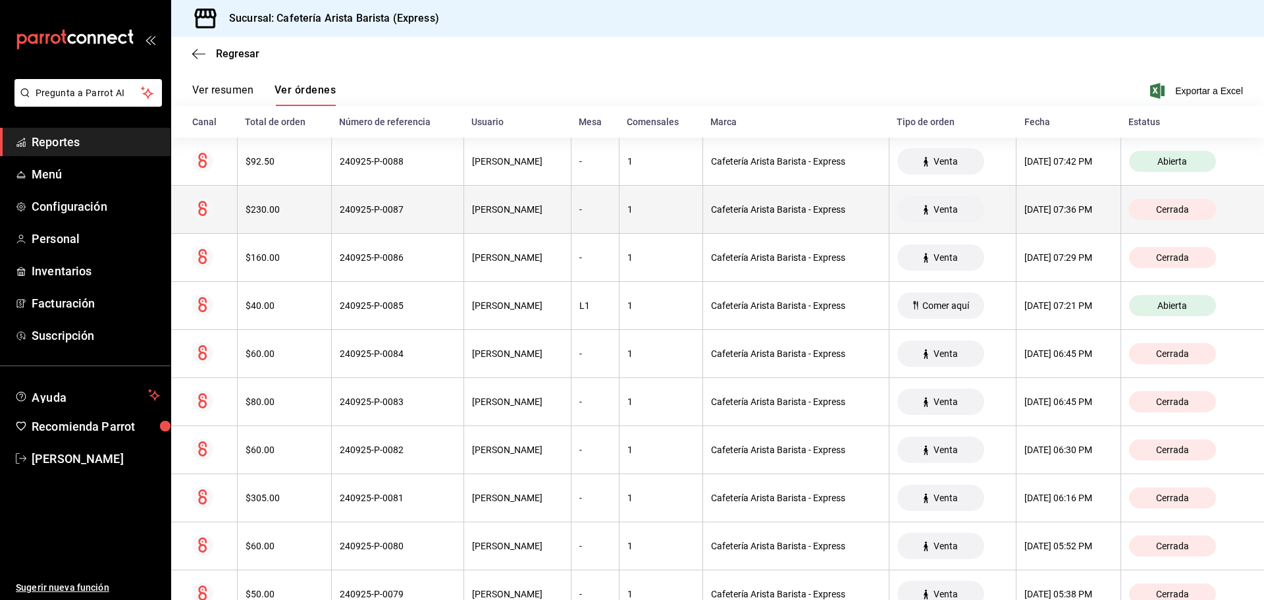
click at [346, 210] on div "240925-P-0087" at bounding box center [398, 209] width 116 height 11
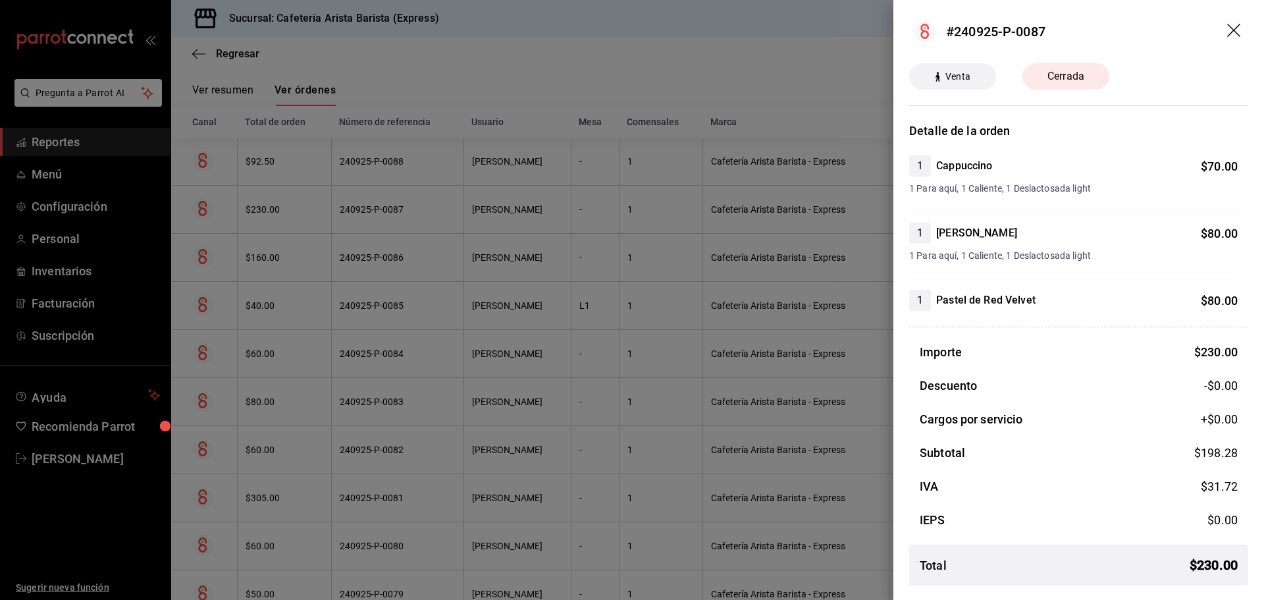
click at [349, 207] on div at bounding box center [632, 300] width 1264 height 600
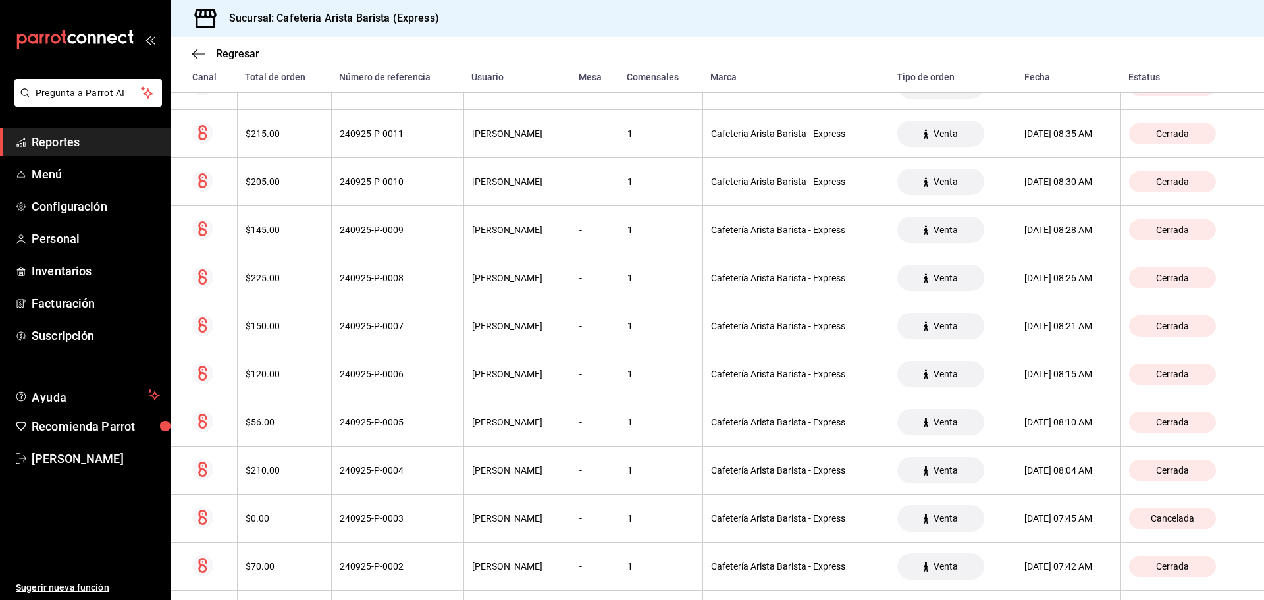
scroll to position [3992, 0]
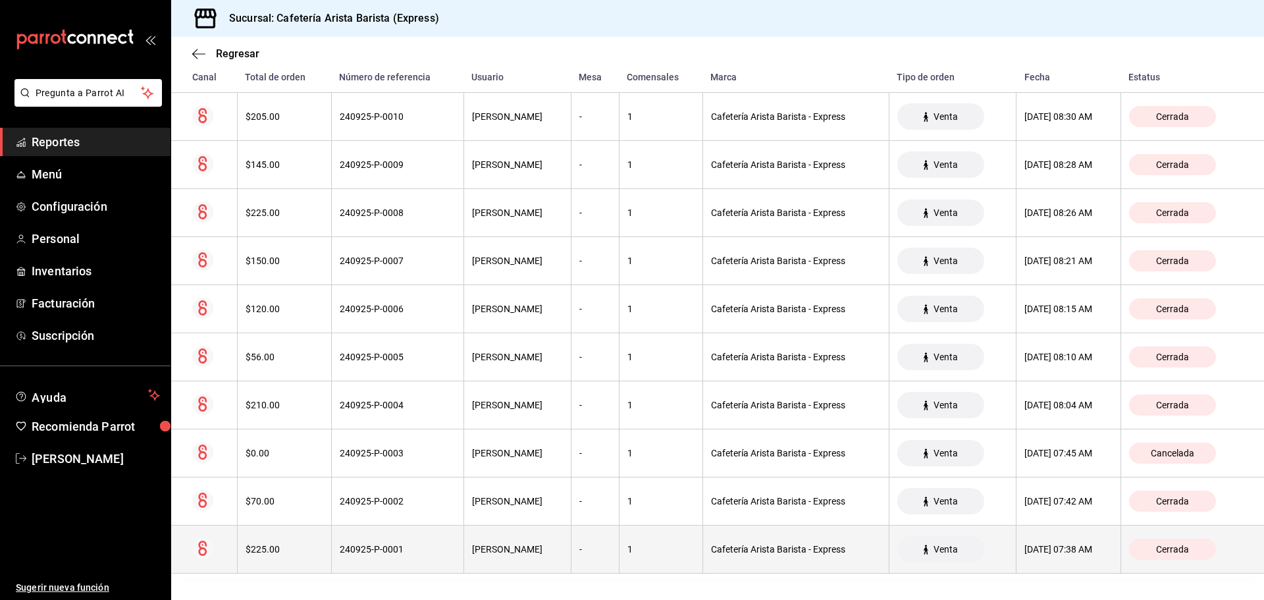
click at [424, 547] on th "240925-P-0001" at bounding box center [397, 549] width 132 height 48
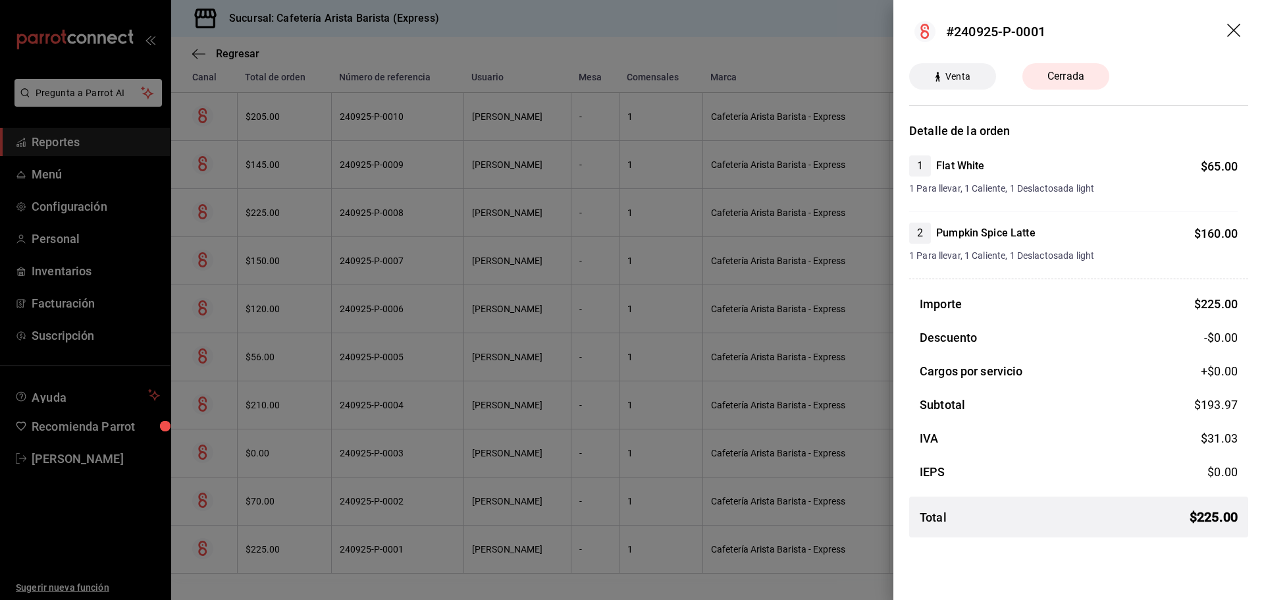
click at [431, 544] on div at bounding box center [632, 300] width 1264 height 600
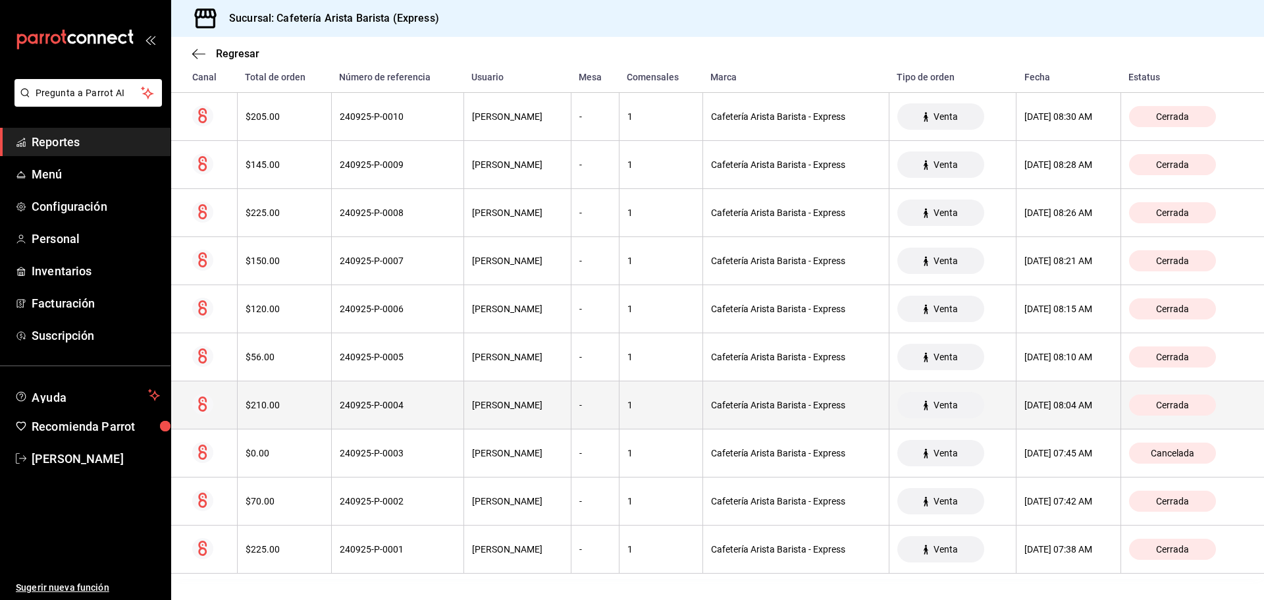
click at [332, 418] on th "240925-P-0004" at bounding box center [397, 405] width 132 height 48
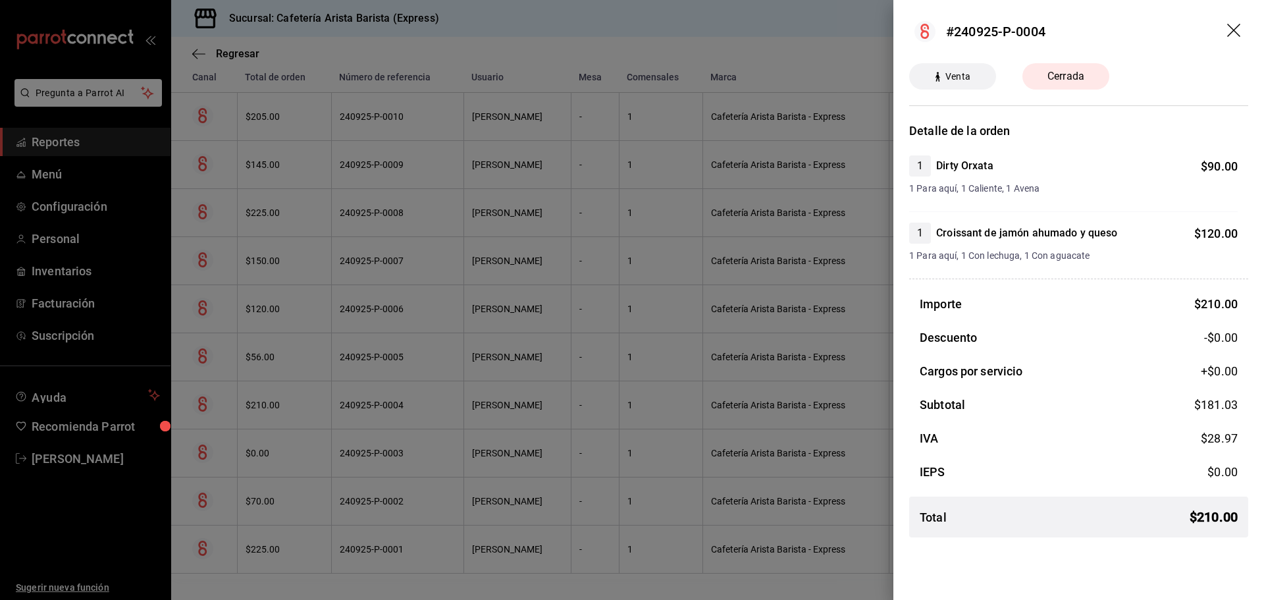
drag, startPoint x: 332, startPoint y: 418, endPoint x: 244, endPoint y: 448, distance: 93.9
click at [240, 444] on div at bounding box center [632, 300] width 1264 height 600
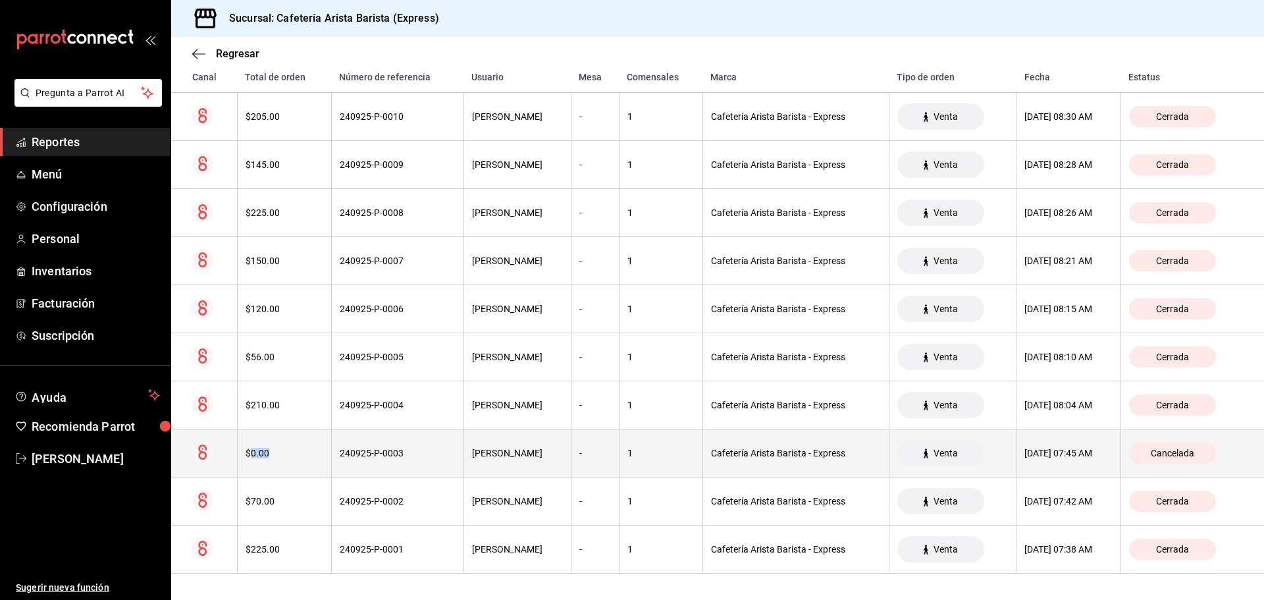
click at [253, 455] on div "$0.00" at bounding box center [284, 453] width 78 height 11
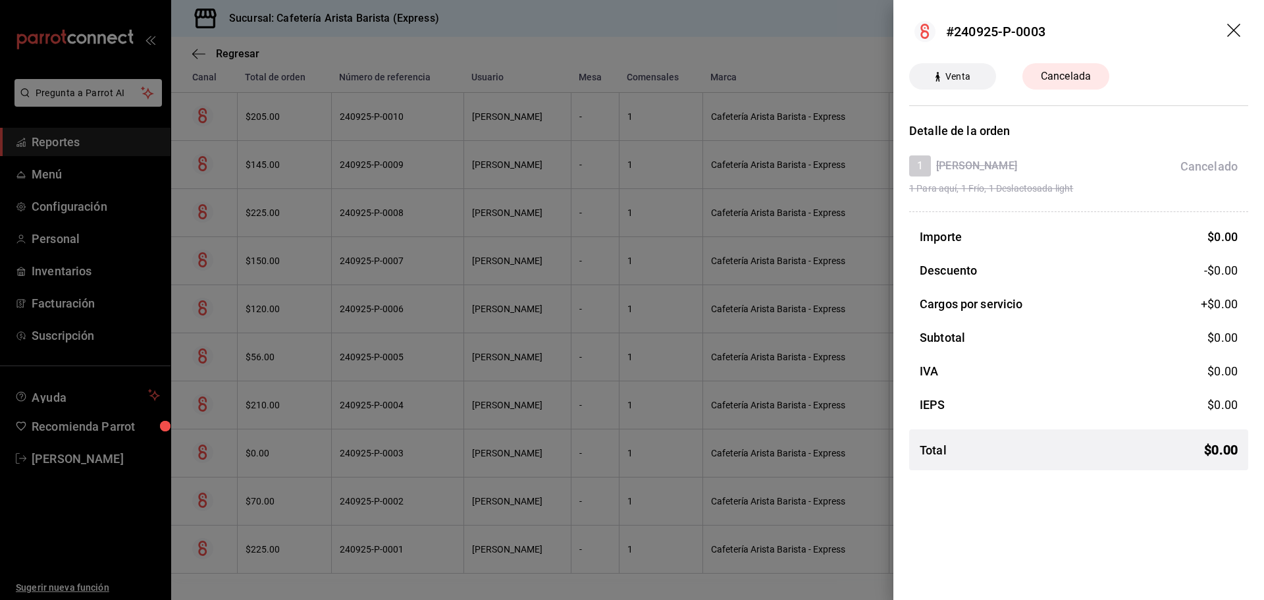
click at [254, 455] on div at bounding box center [632, 300] width 1264 height 600
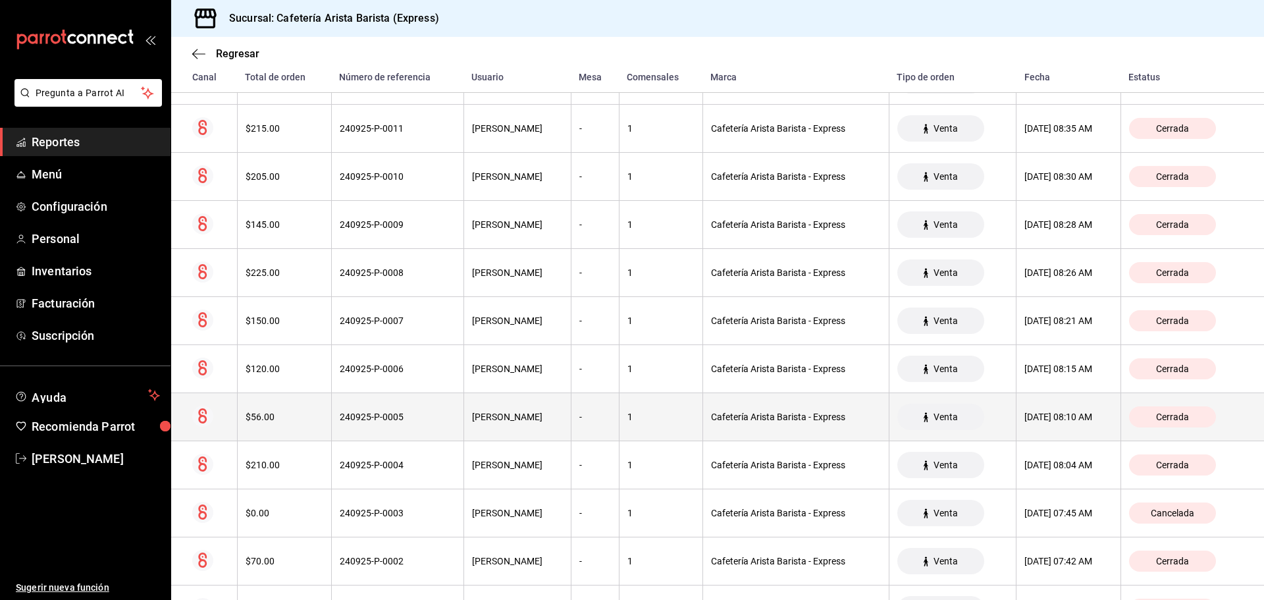
scroll to position [3926, 0]
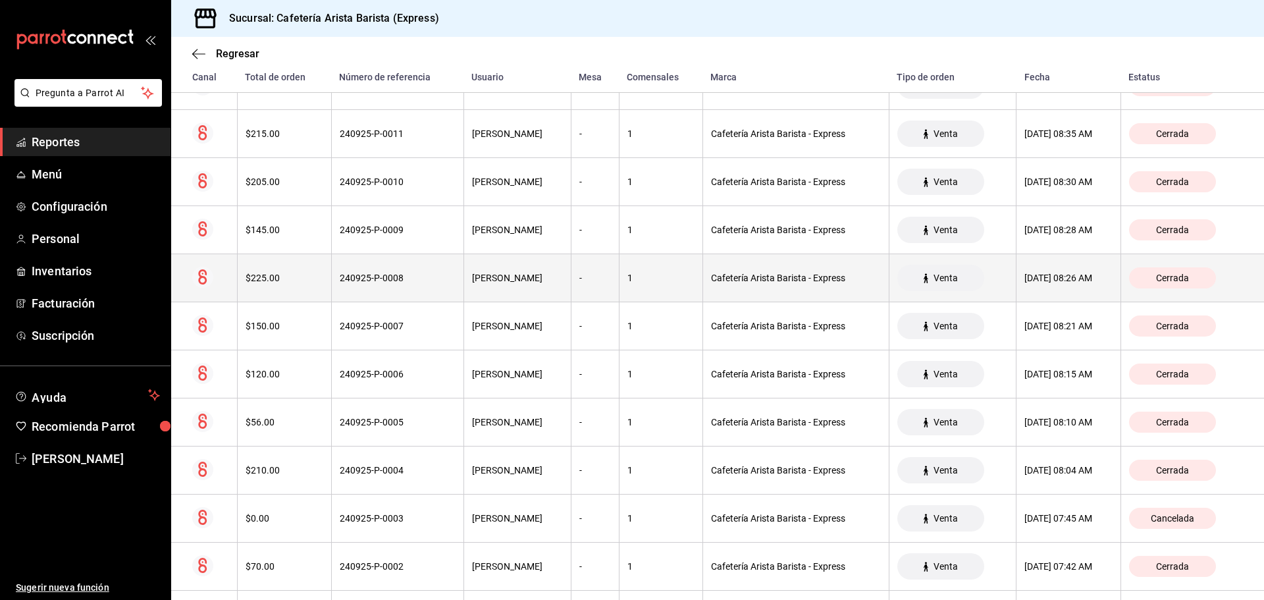
click at [289, 288] on th "$225.00" at bounding box center [284, 278] width 94 height 48
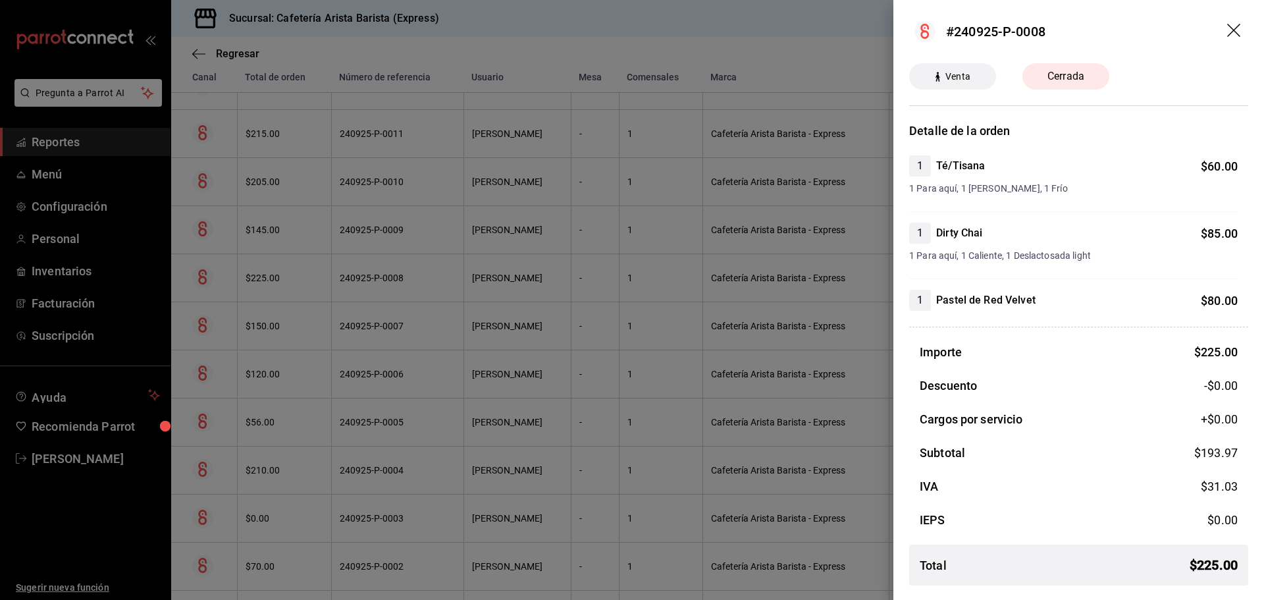
click at [288, 288] on div at bounding box center [632, 300] width 1264 height 600
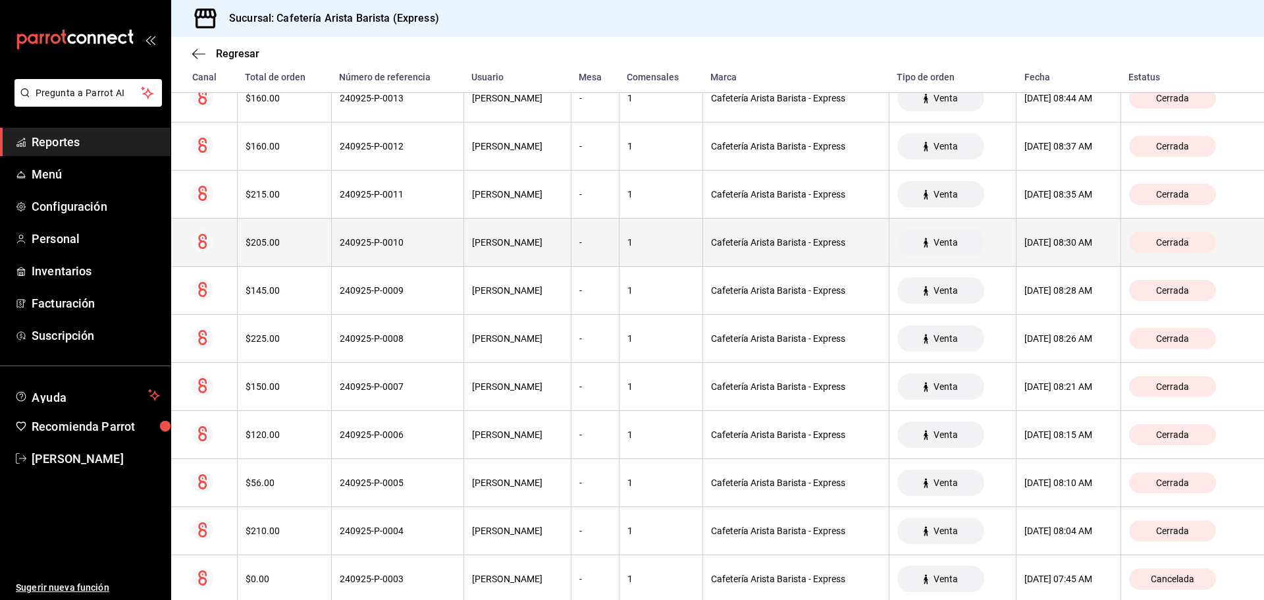
scroll to position [3861, 0]
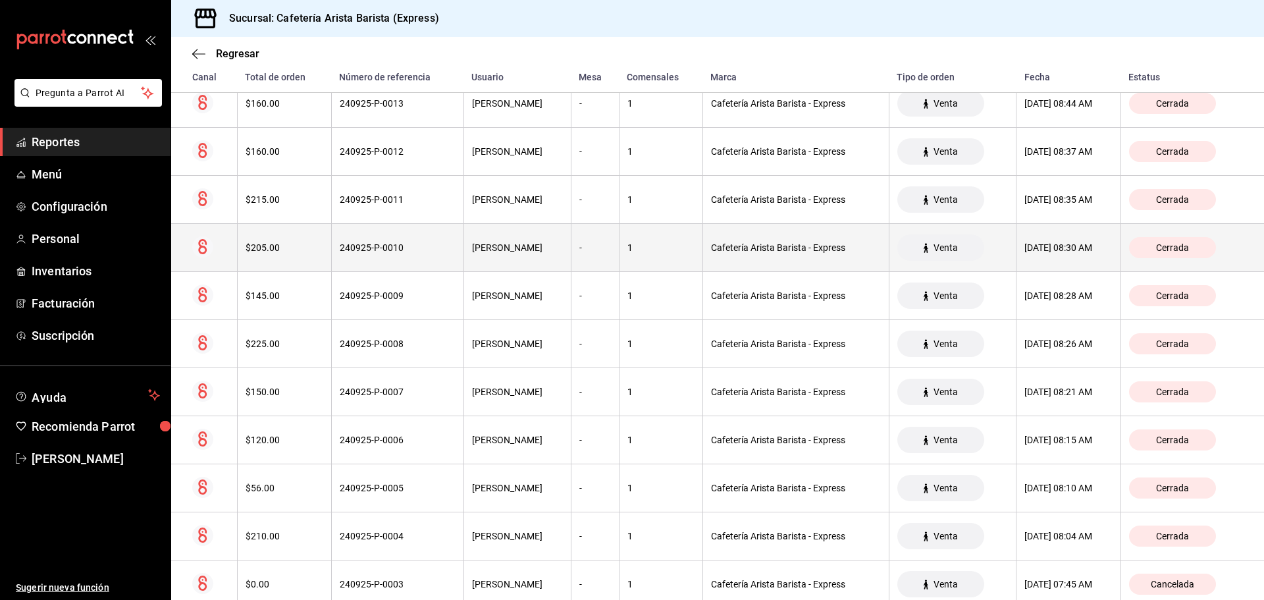
click at [289, 240] on th "$205.00" at bounding box center [284, 248] width 94 height 48
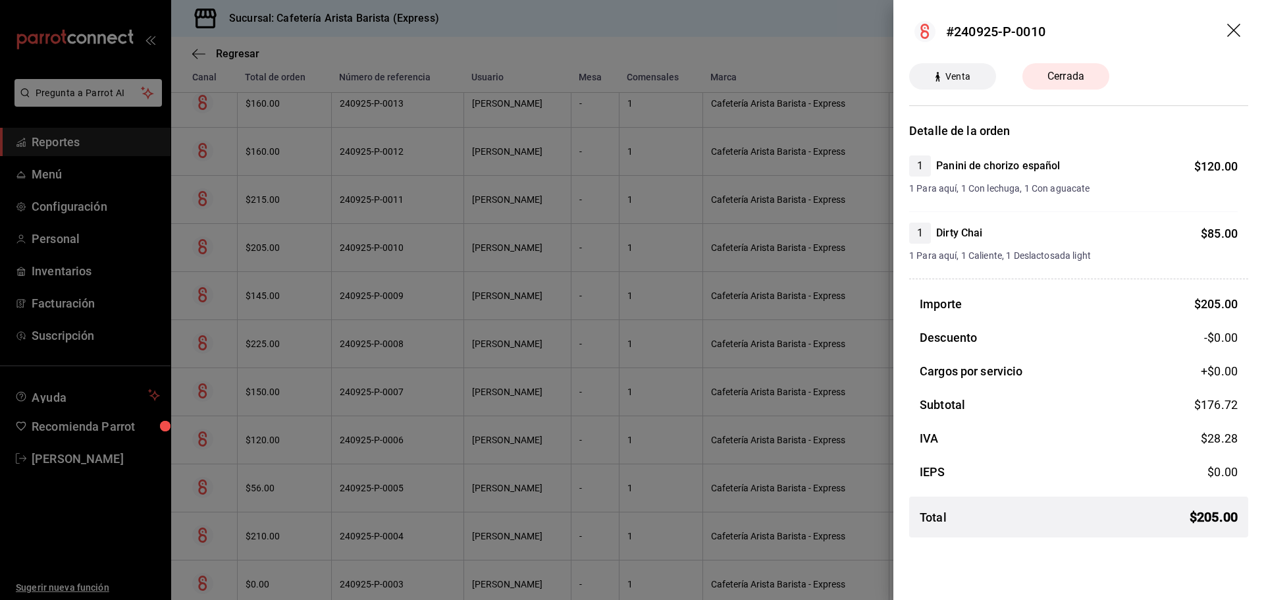
click at [289, 240] on div at bounding box center [632, 300] width 1264 height 600
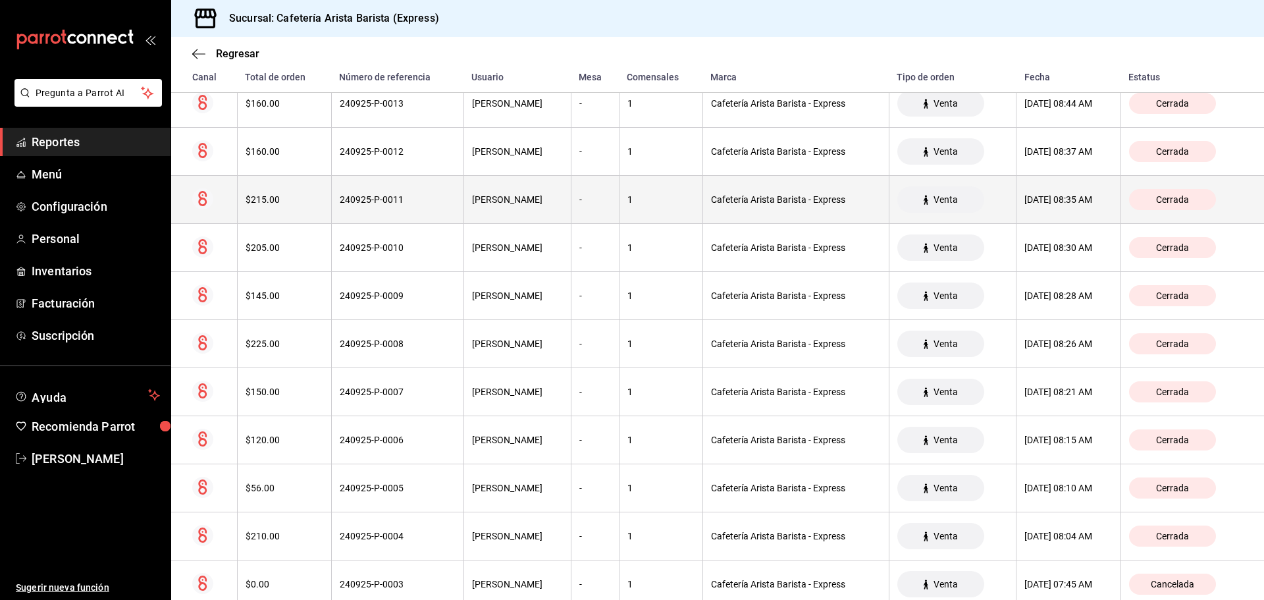
click at [286, 214] on th "$215.00" at bounding box center [284, 200] width 94 height 48
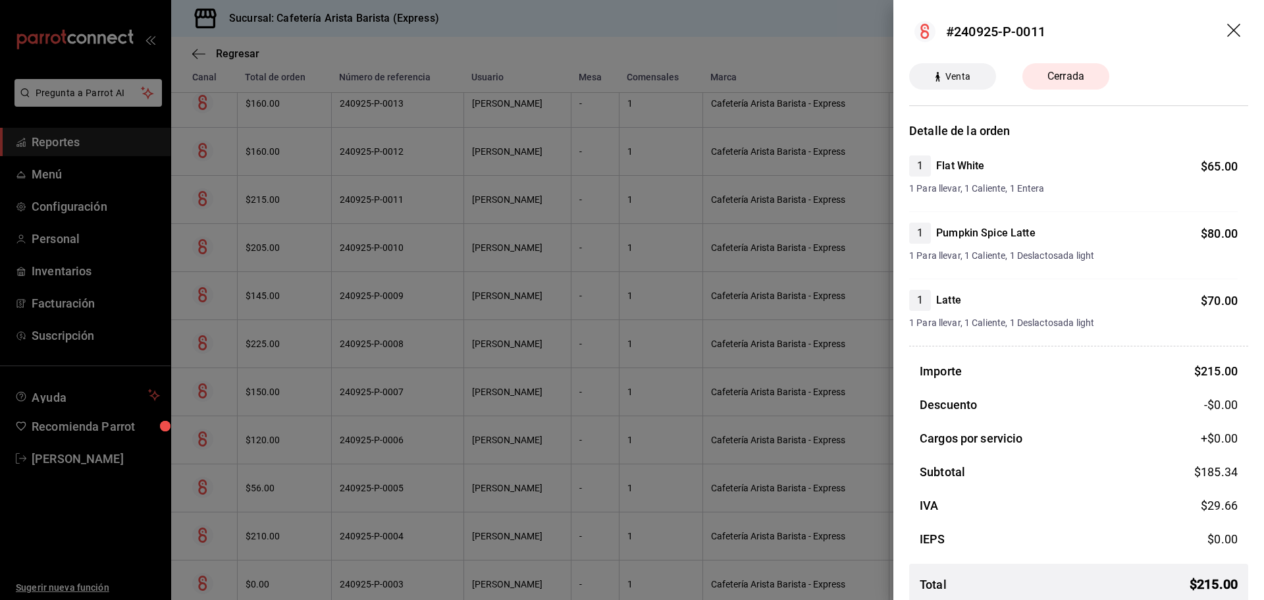
click at [286, 214] on div at bounding box center [632, 300] width 1264 height 600
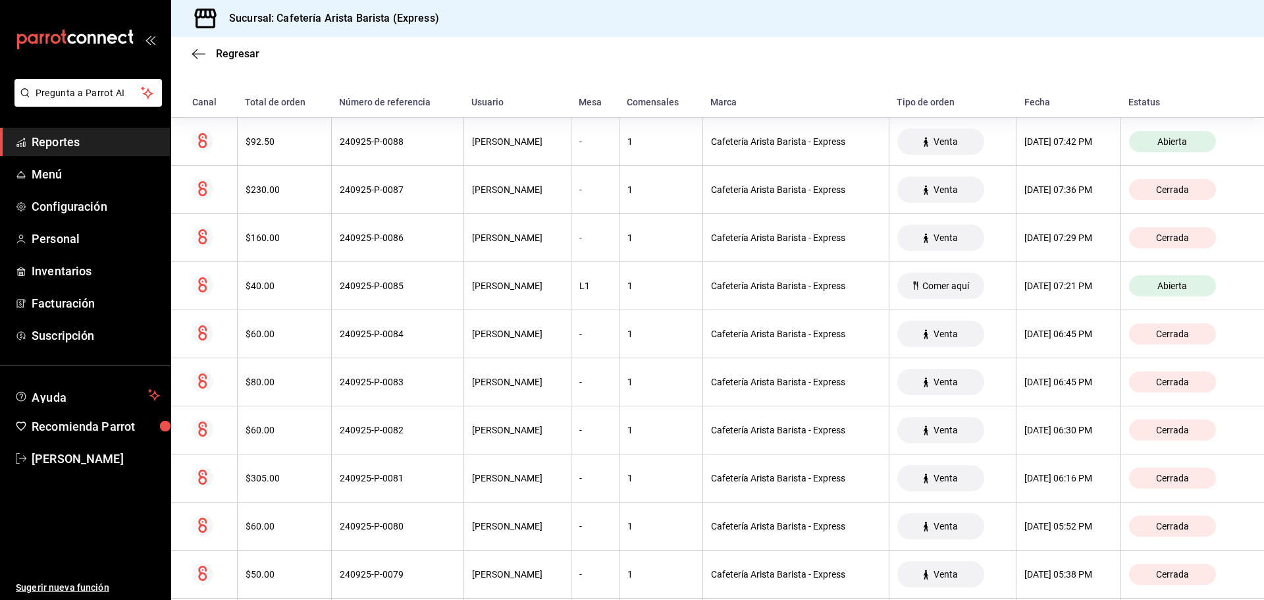
scroll to position [0, 0]
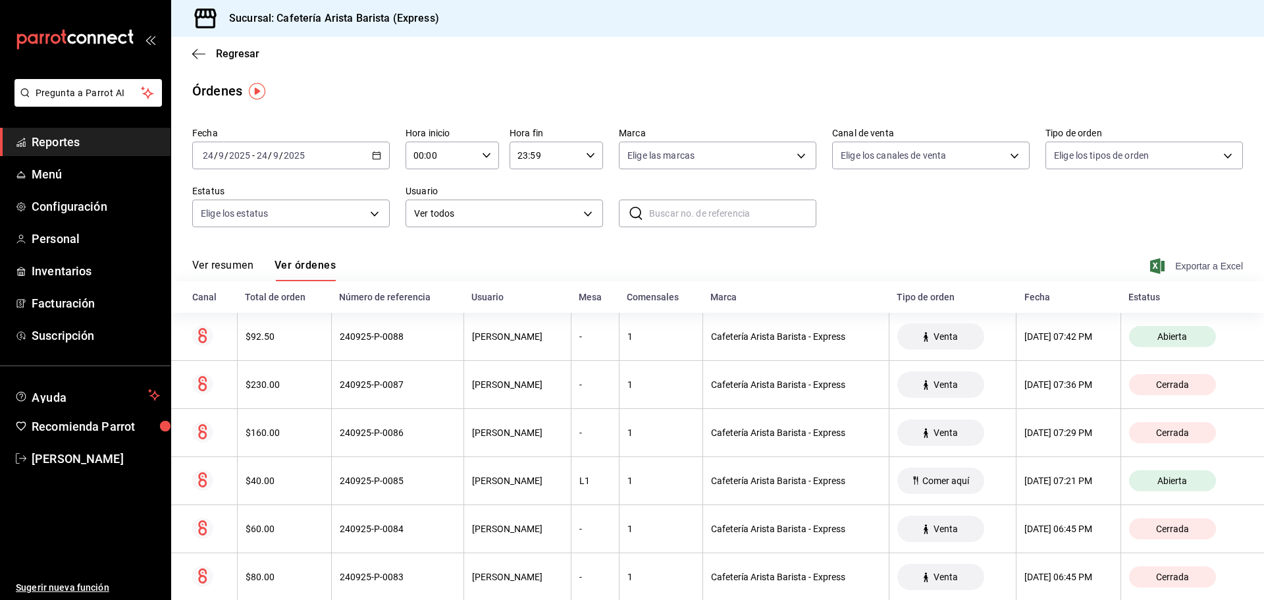
click at [1214, 259] on span "Exportar a Excel" at bounding box center [1197, 266] width 90 height 16
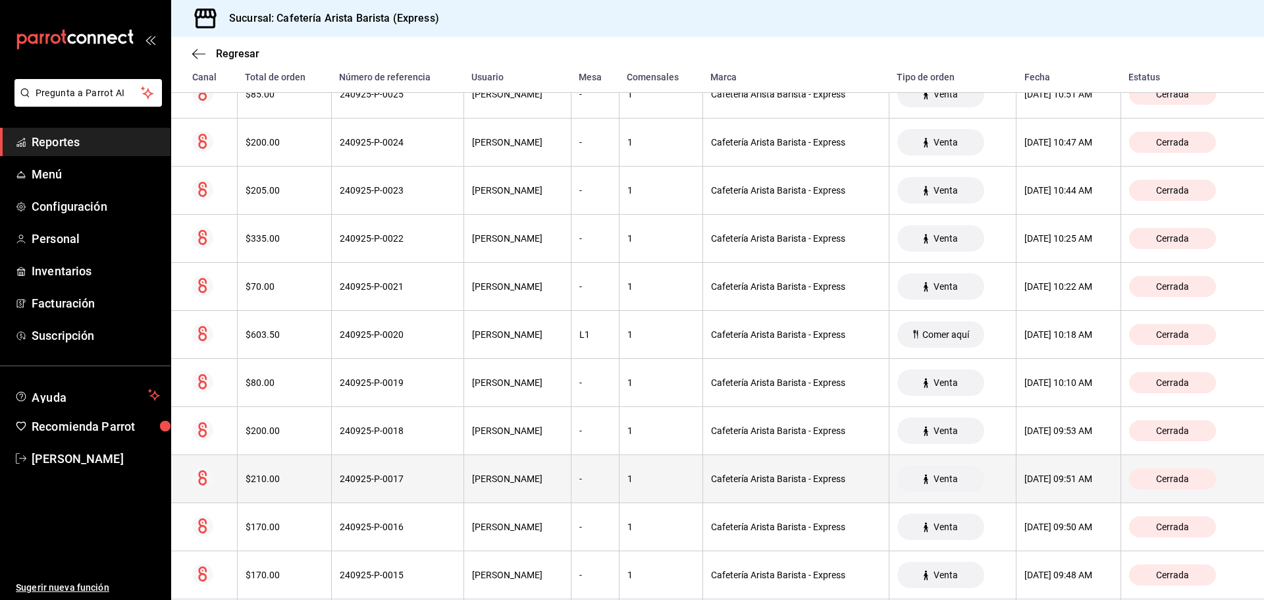
scroll to position [3315, 0]
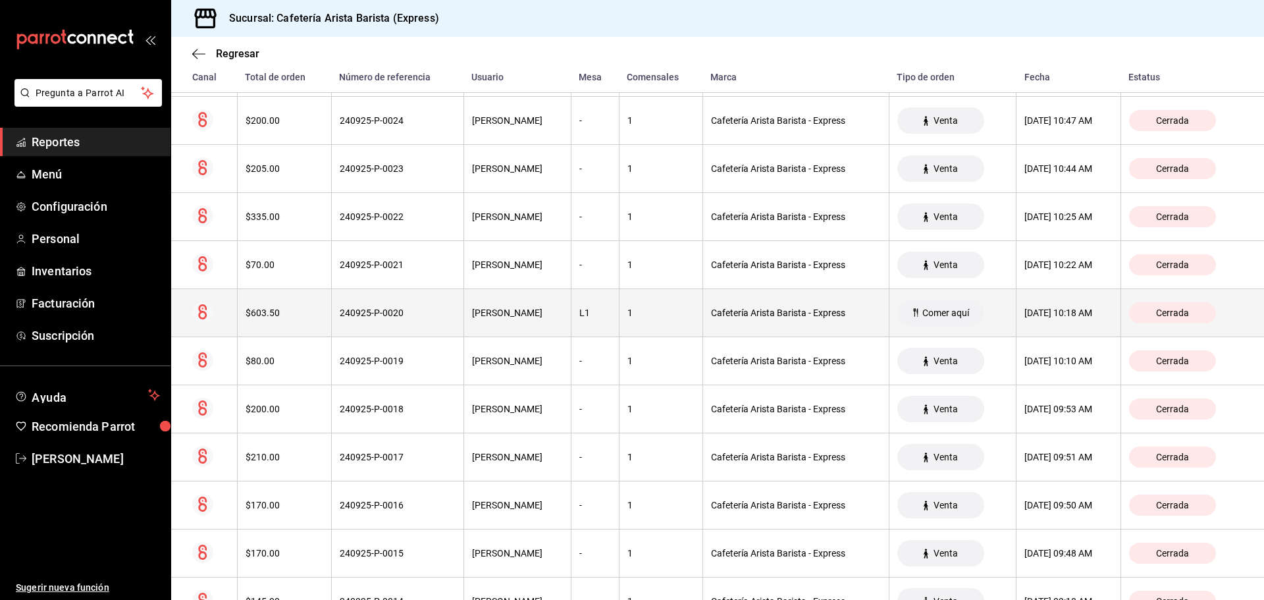
click at [1037, 328] on th "[DATE] 10:18 AM" at bounding box center [1068, 313] width 104 height 48
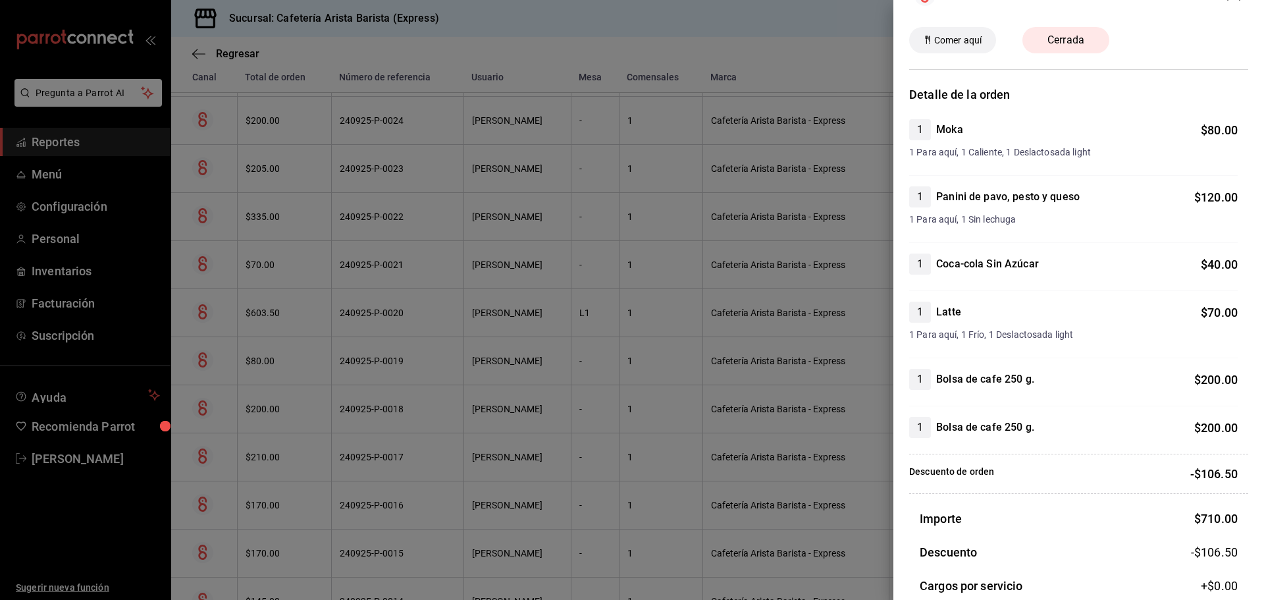
scroll to position [1, 0]
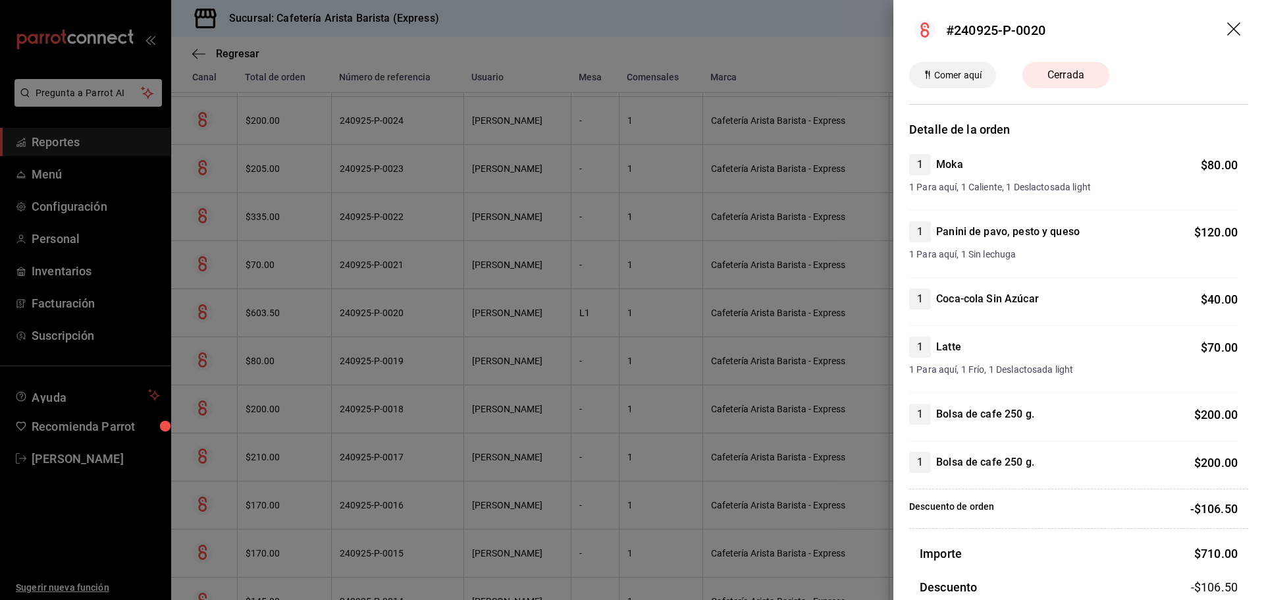
click at [763, 360] on div at bounding box center [632, 300] width 1264 height 600
